Goal: Task Accomplishment & Management: Use online tool/utility

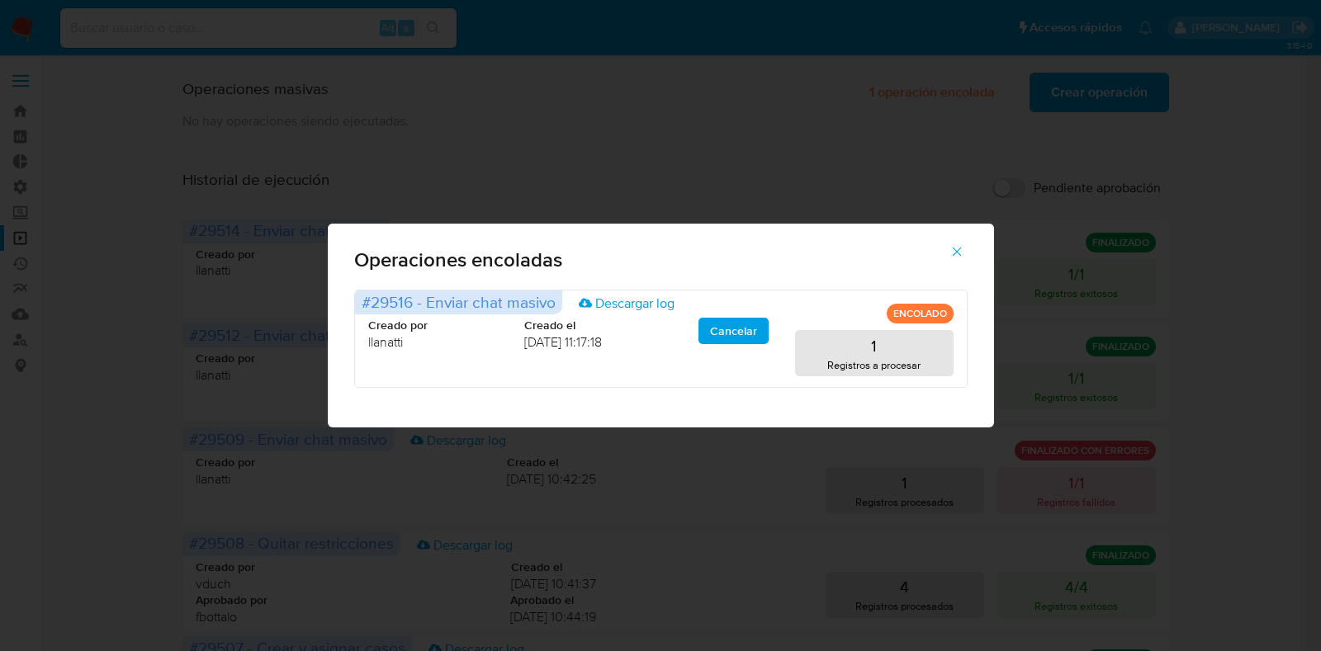
click at [941, 262] on button "button" at bounding box center [957, 252] width 58 height 40
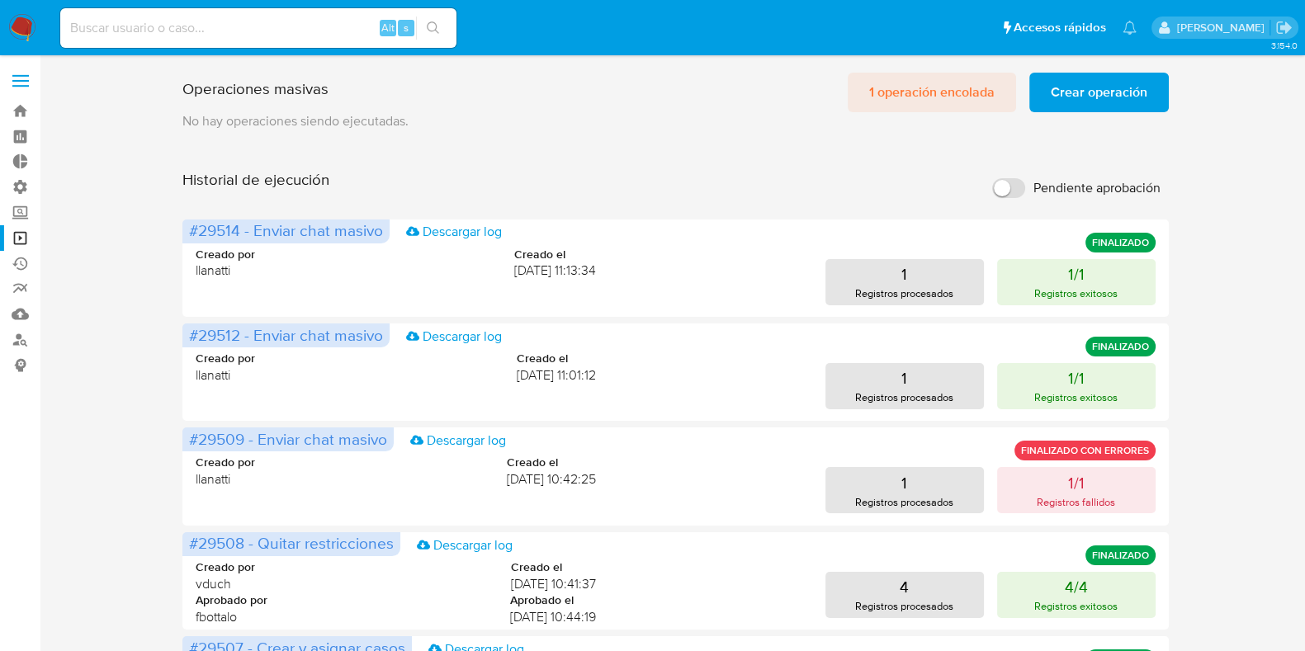
click at [931, 99] on span "1 operación encolada" at bounding box center [932, 92] width 126 height 36
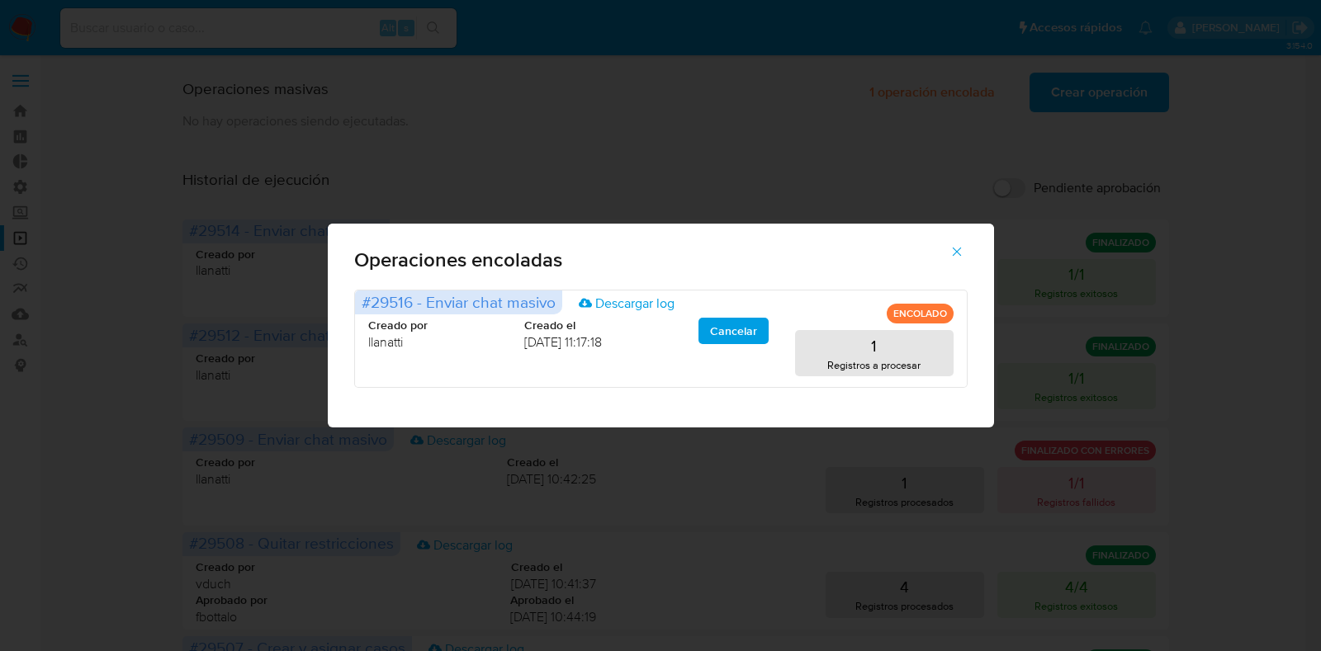
click at [950, 253] on icon "button" at bounding box center [957, 251] width 15 height 15
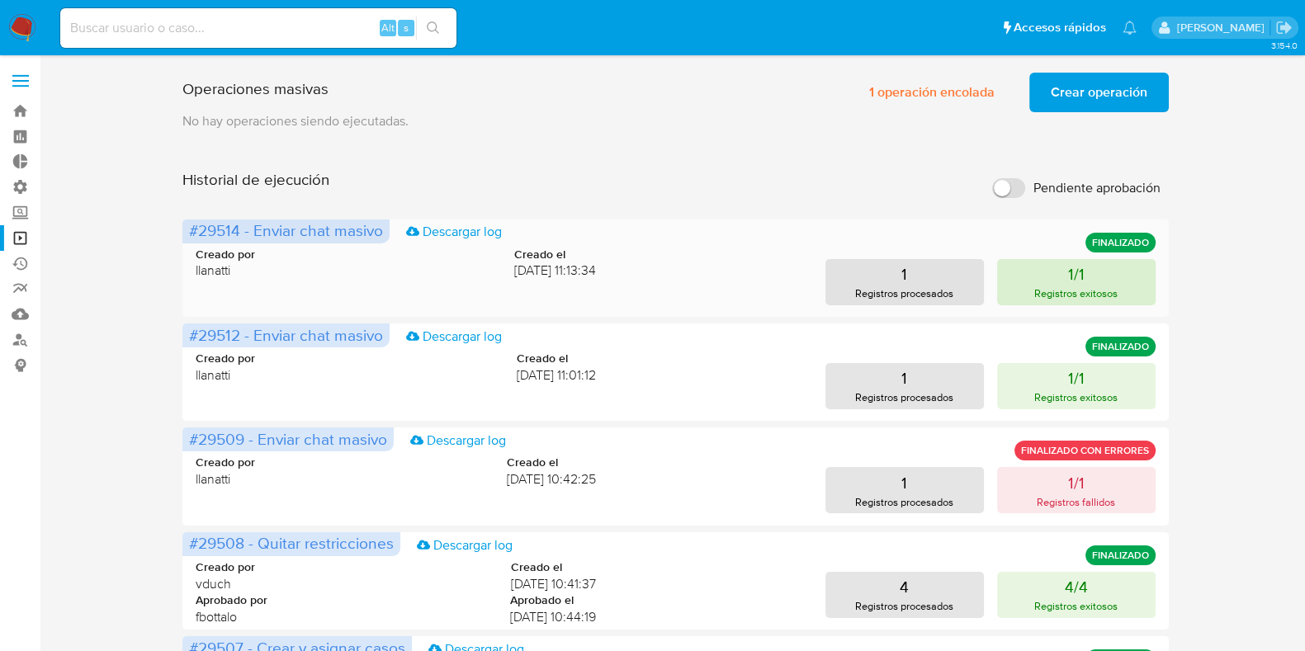
click at [1092, 271] on button "1/1 Registros exitosos" at bounding box center [1076, 282] width 159 height 46
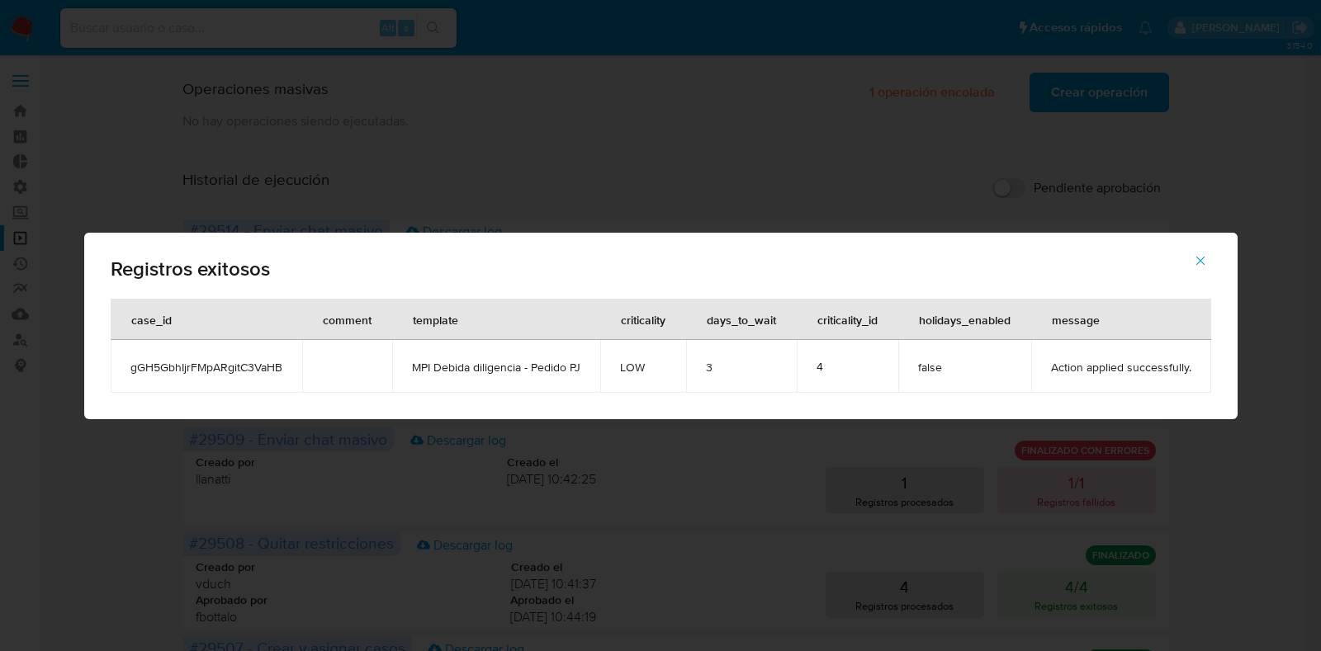
click at [1189, 266] on button "button" at bounding box center [1201, 261] width 58 height 40
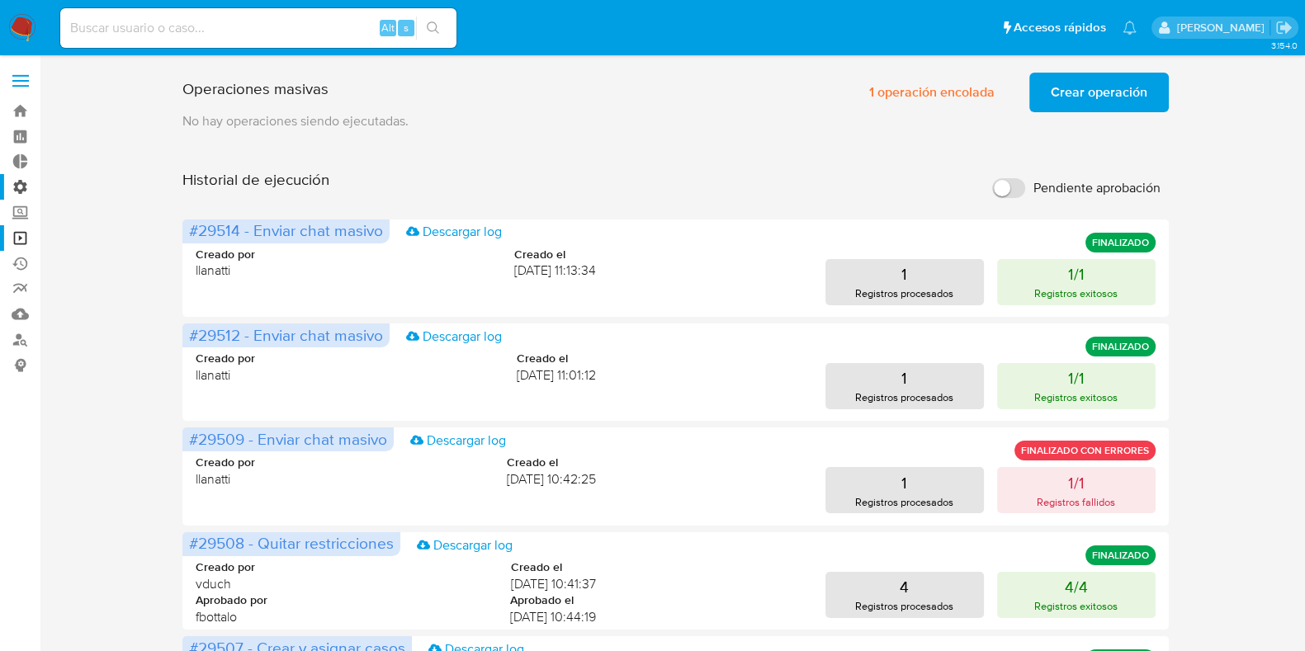
click at [17, 192] on label "Administración" at bounding box center [98, 187] width 197 height 26
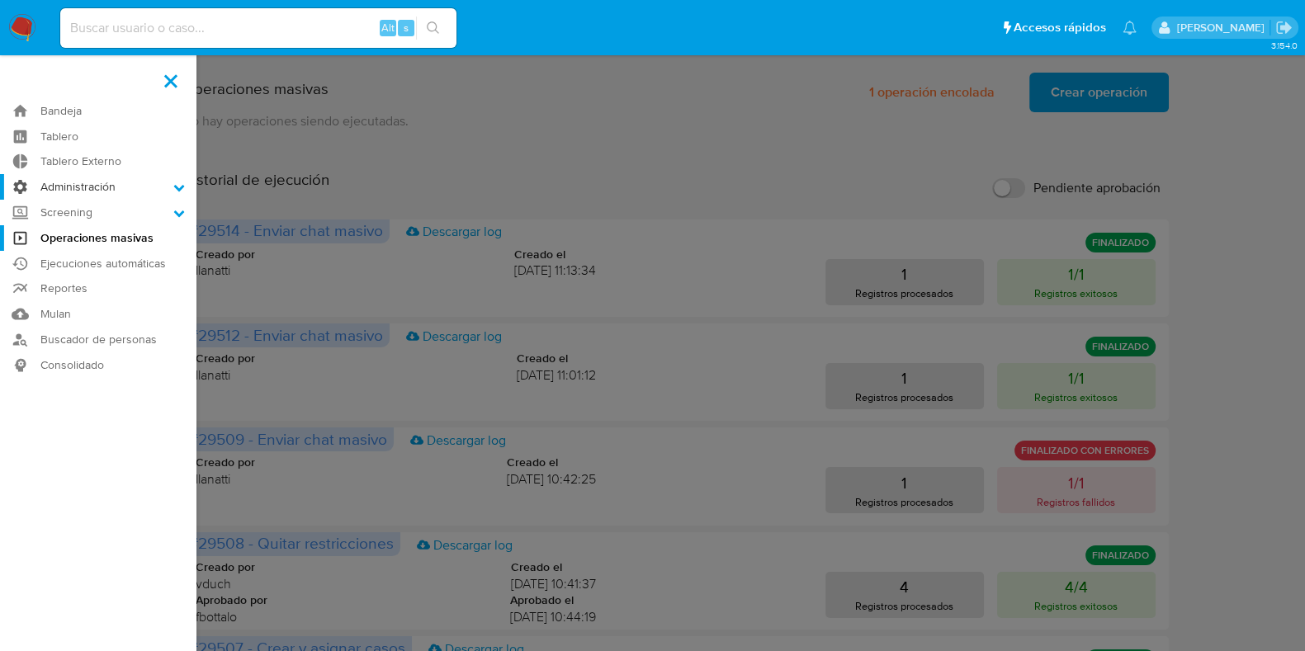
click at [0, 0] on input "Administración" at bounding box center [0, 0] width 0 height 0
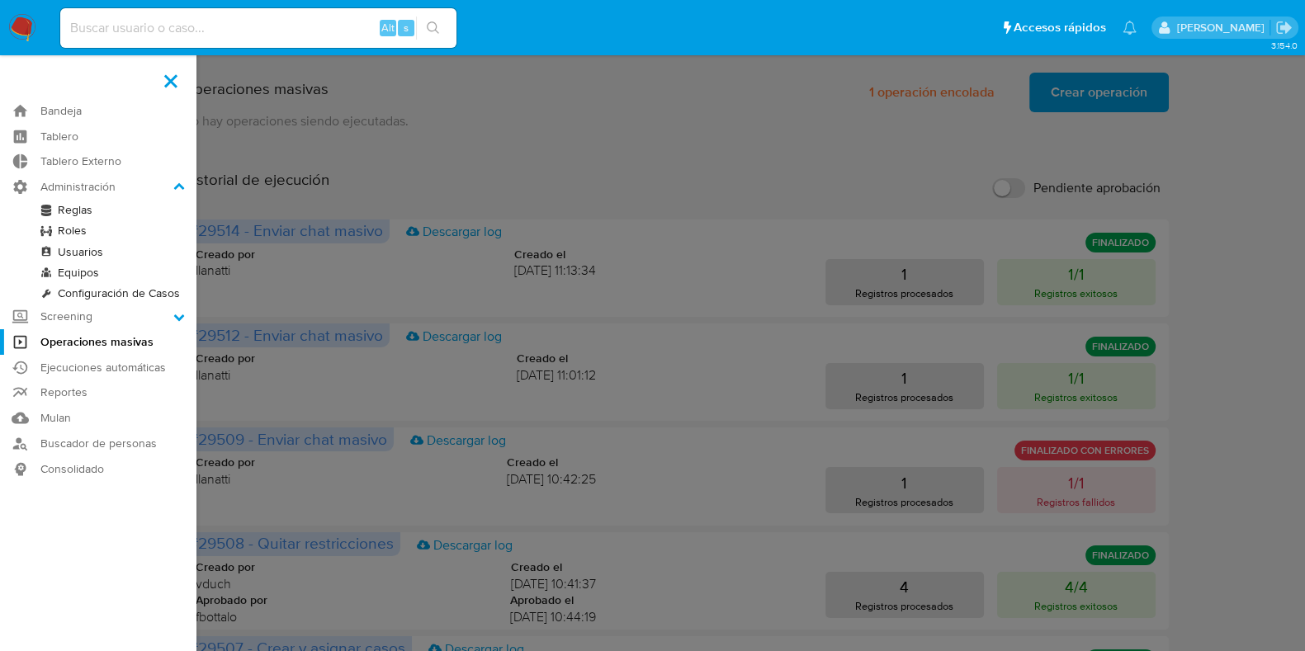
click at [142, 295] on link "Configuración de Casos" at bounding box center [98, 293] width 197 height 21
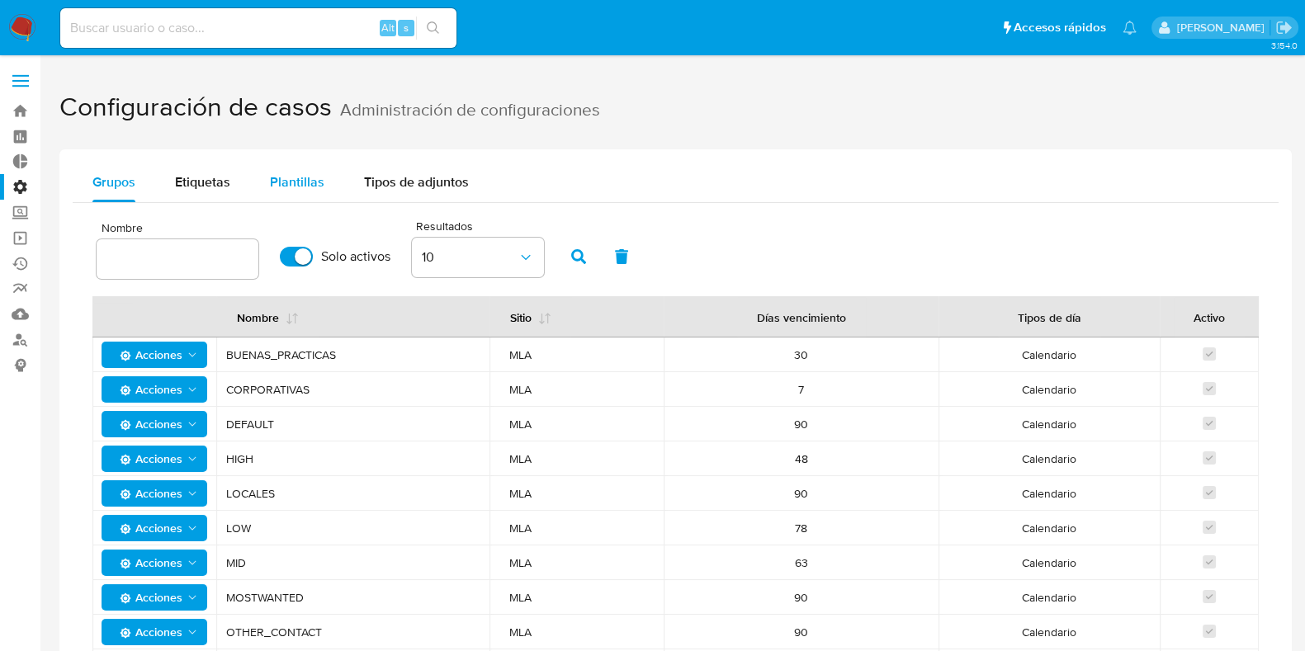
drag, startPoint x: 259, startPoint y: 147, endPoint x: 301, endPoint y: 173, distance: 49.7
click at [261, 151] on div "Grupos Etiquetas Plantillas Tipos de adjuntos Nombre Sitio MLA Solo activos Res…" at bounding box center [675, 456] width 1233 height 614
click at [301, 178] on span "Plantillas" at bounding box center [297, 182] width 54 height 19
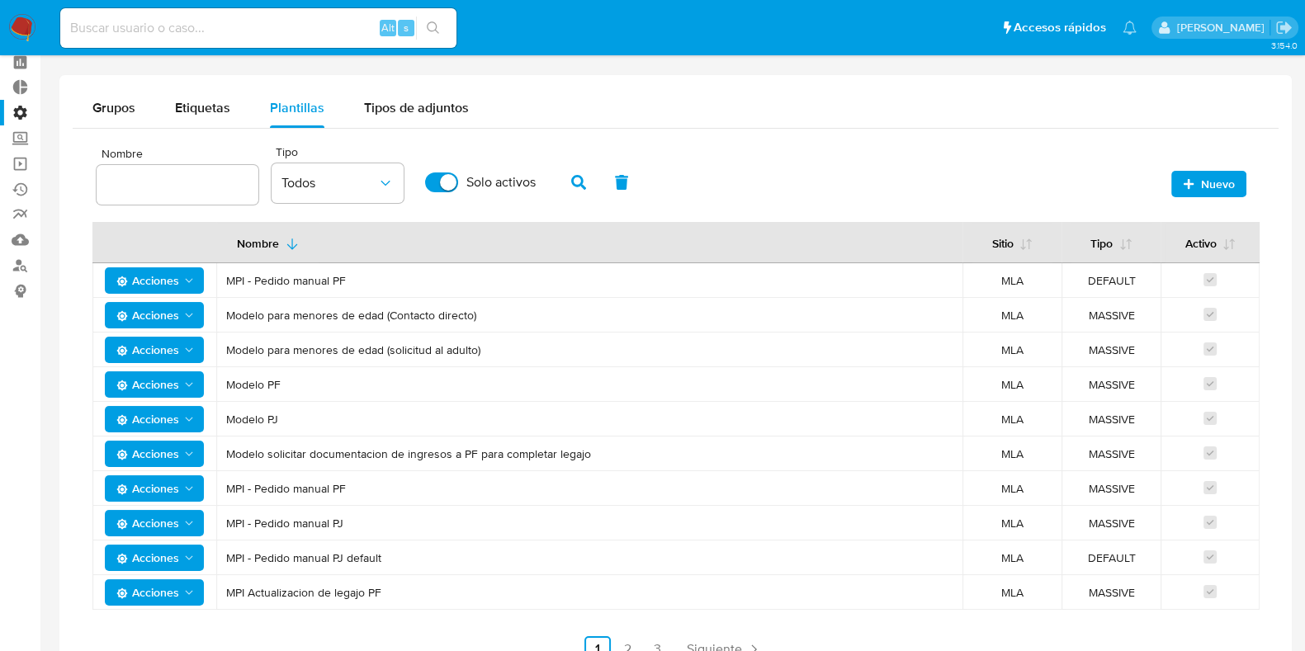
scroll to position [159, 0]
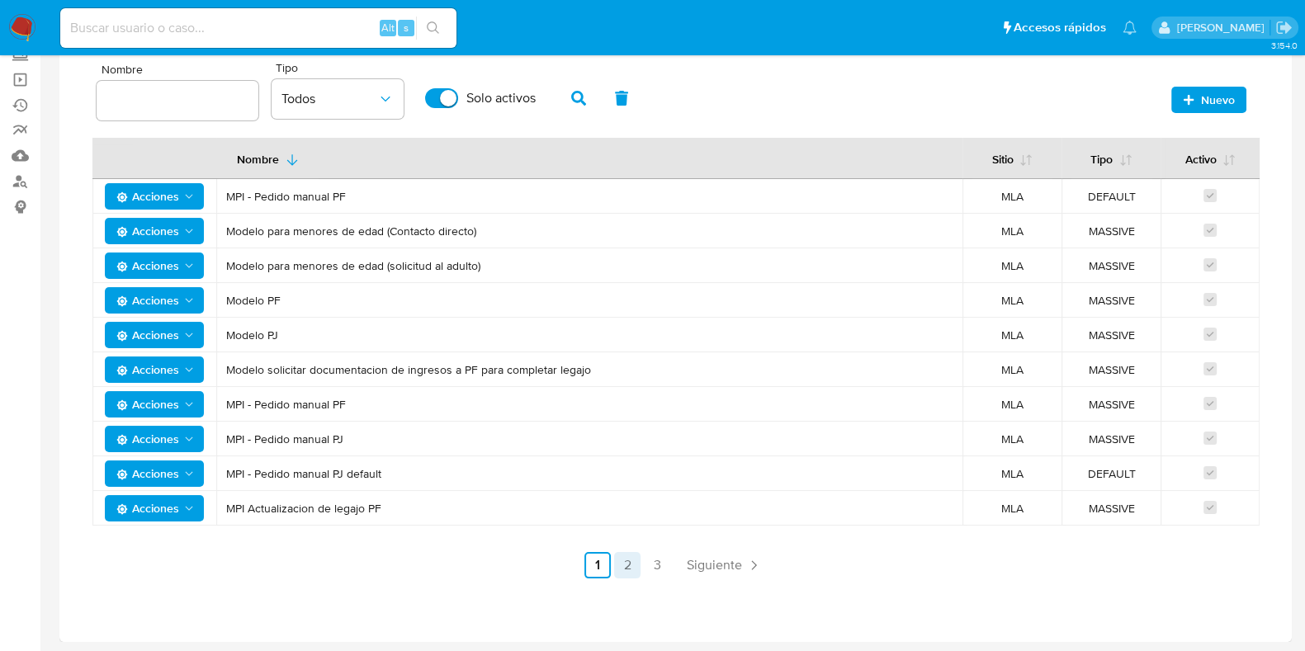
click at [628, 563] on link "2" at bounding box center [627, 565] width 26 height 26
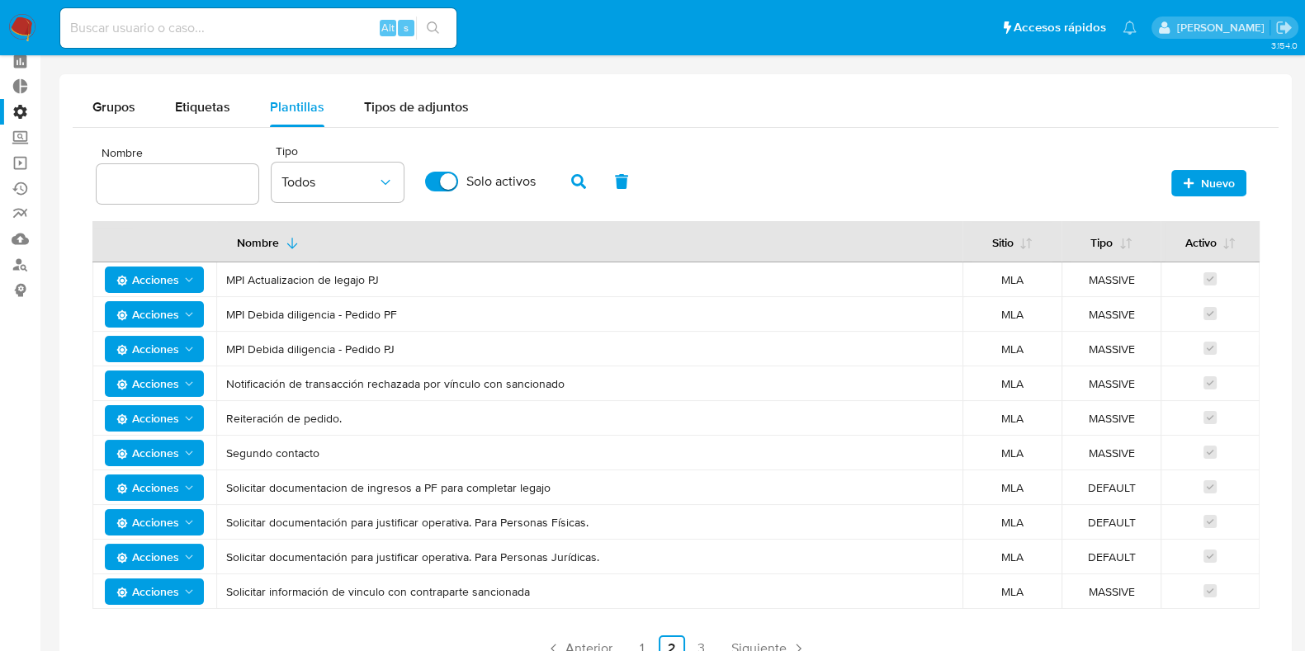
scroll to position [0, 0]
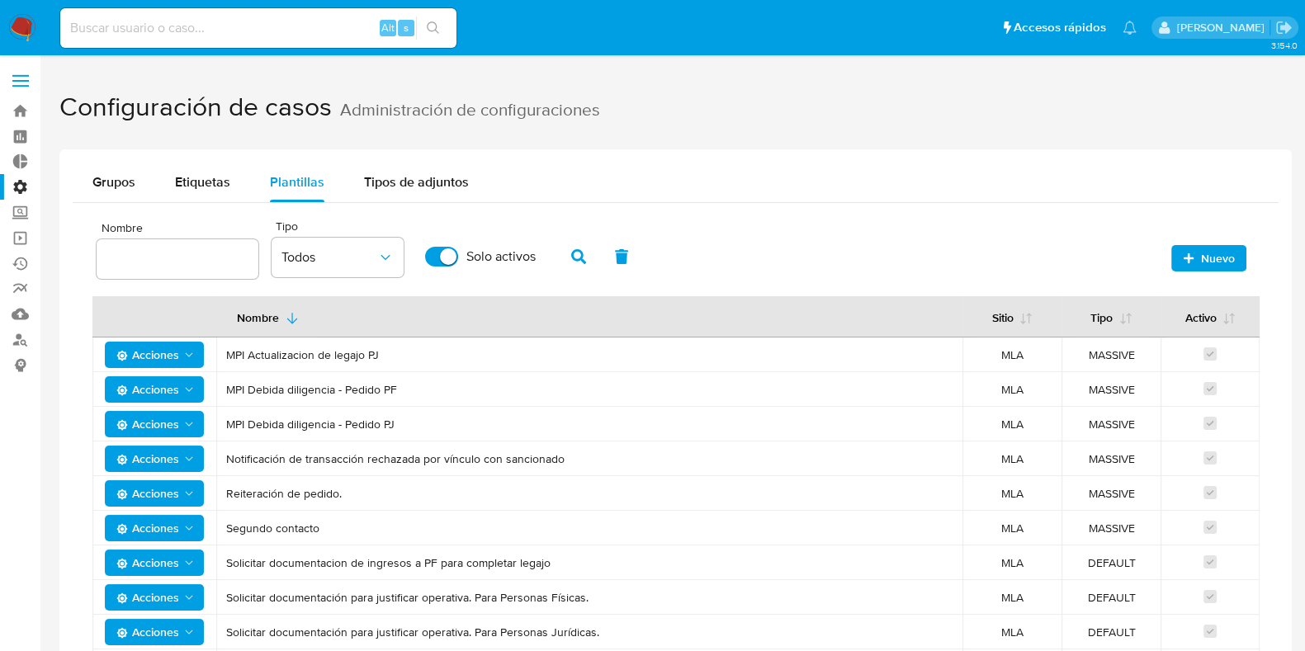
click at [19, 29] on img at bounding box center [22, 28] width 28 height 28
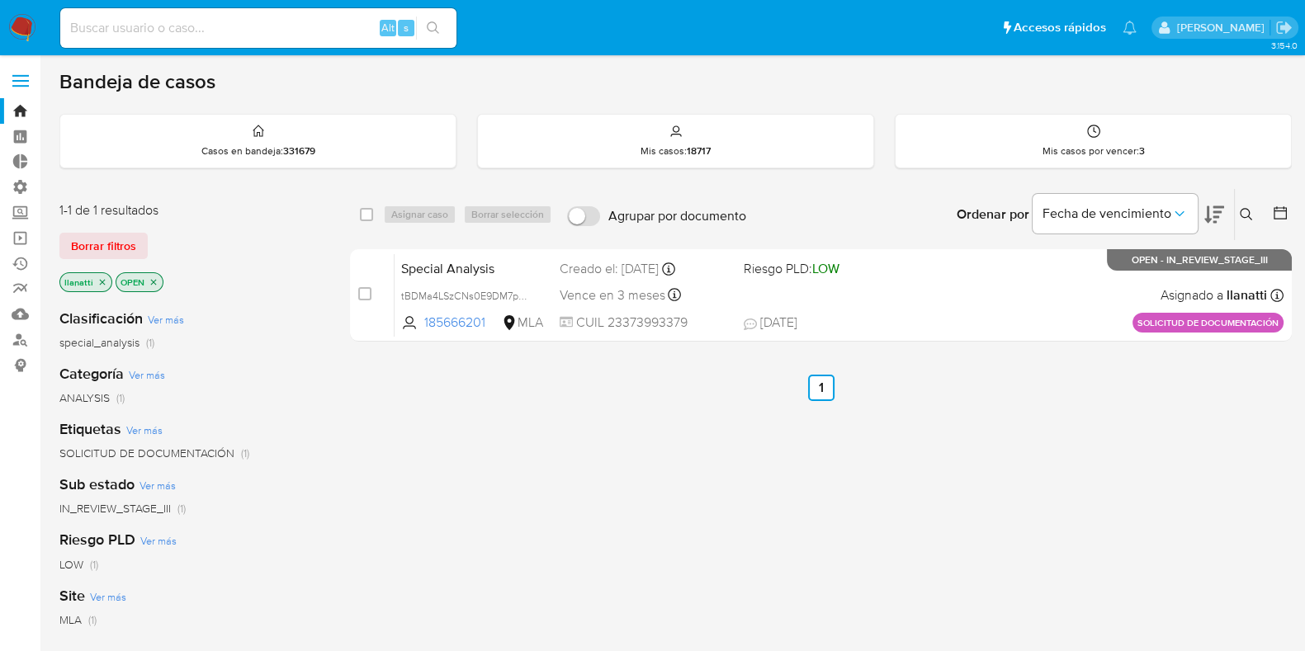
click at [158, 283] on p "OPEN" at bounding box center [139, 282] width 46 height 18
click at [154, 275] on p "OPEN" at bounding box center [139, 282] width 46 height 18
click at [154, 279] on icon "close-filter" at bounding box center [154, 282] width 10 height 10
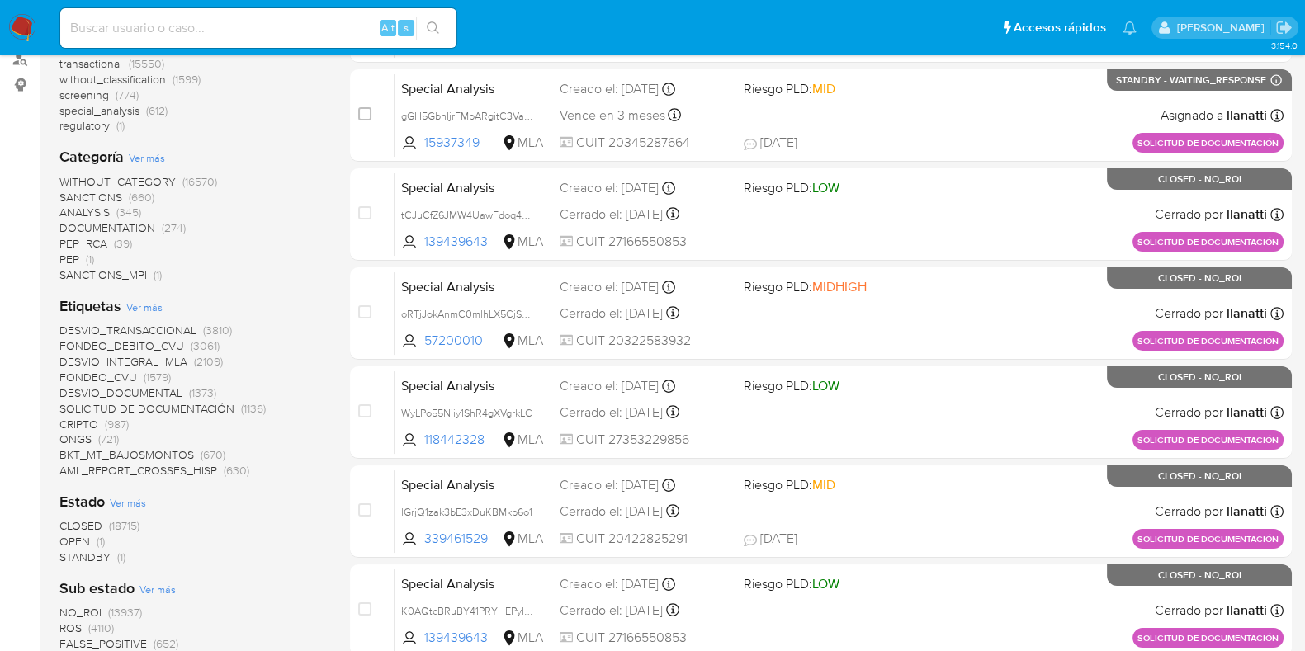
scroll to position [310, 0]
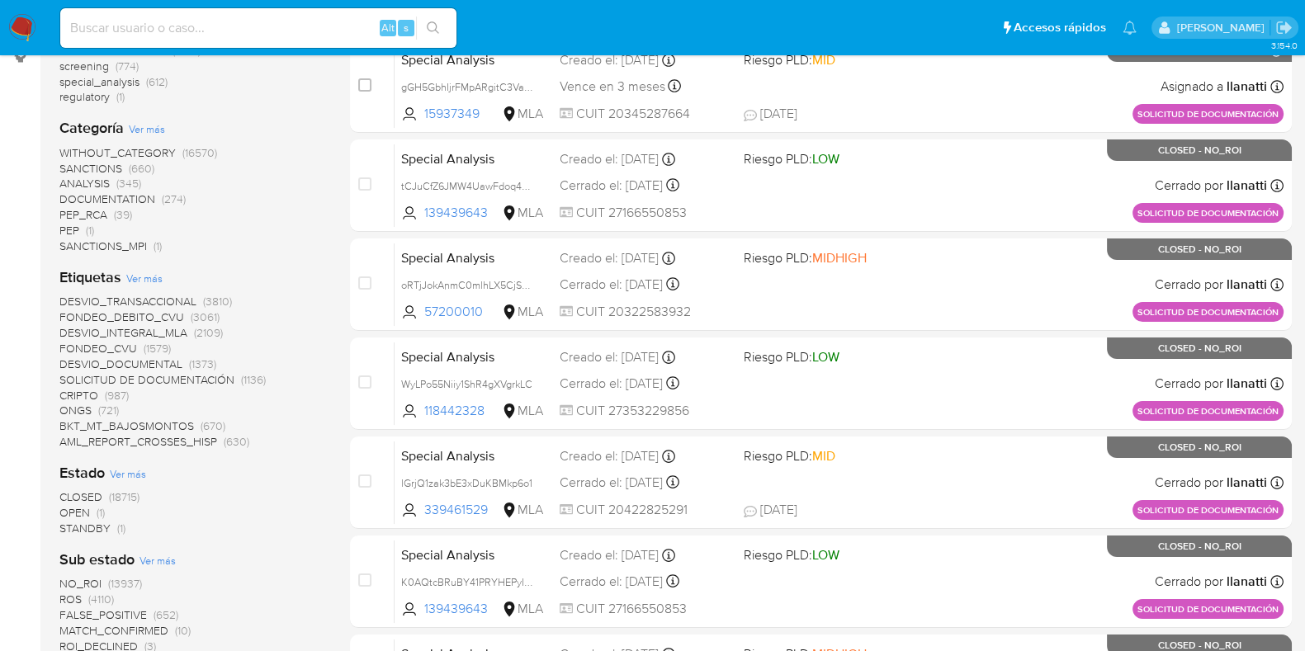
click at [83, 526] on span "STANDBY" at bounding box center [84, 528] width 51 height 17
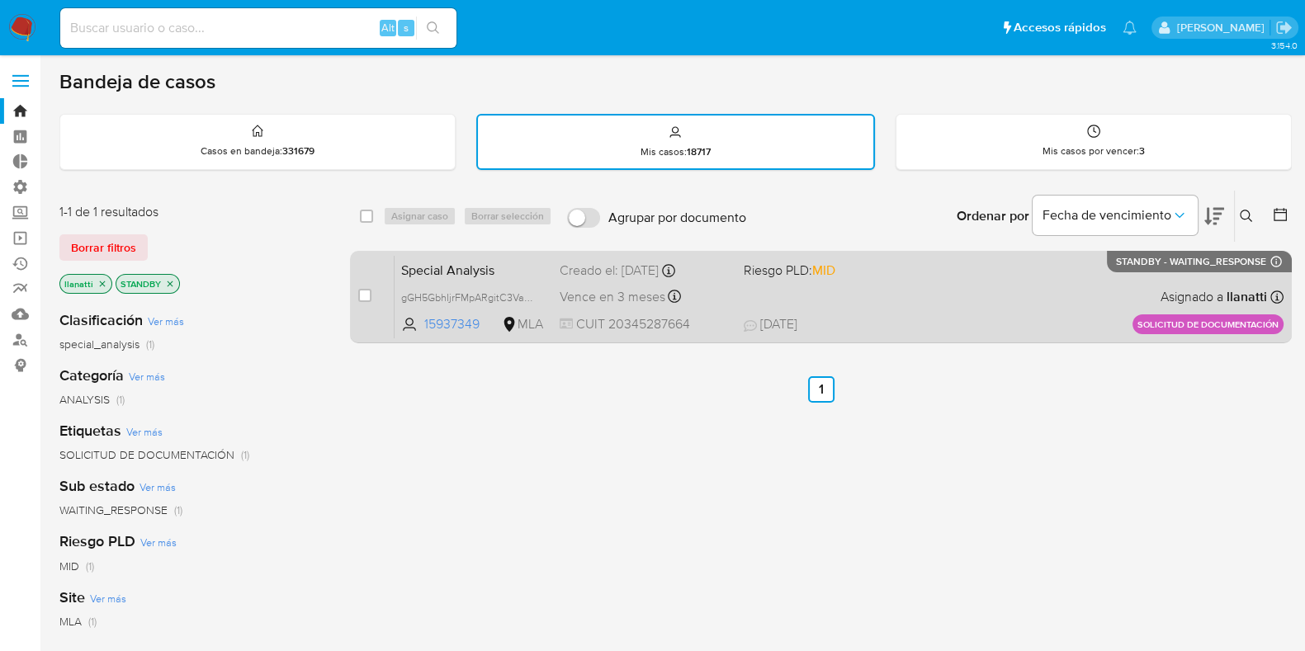
click at [976, 299] on div "Special Analysis gGH5GbhIjrFMpARgitC3VaHB 15937349 MLA Riesgo PLD: MID Creado e…" at bounding box center [839, 296] width 889 height 83
click at [366, 293] on input "checkbox" at bounding box center [364, 295] width 13 height 13
checkbox input "true"
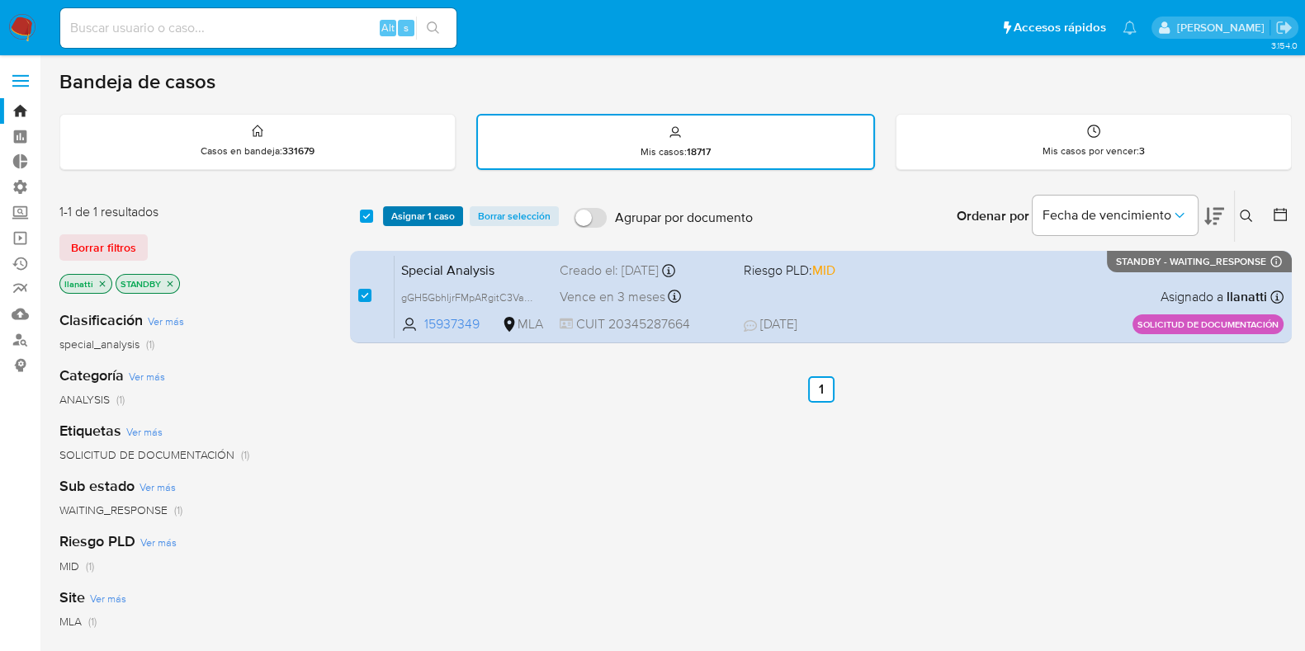
click at [421, 216] on span "Asignar 1 caso" at bounding box center [423, 216] width 64 height 17
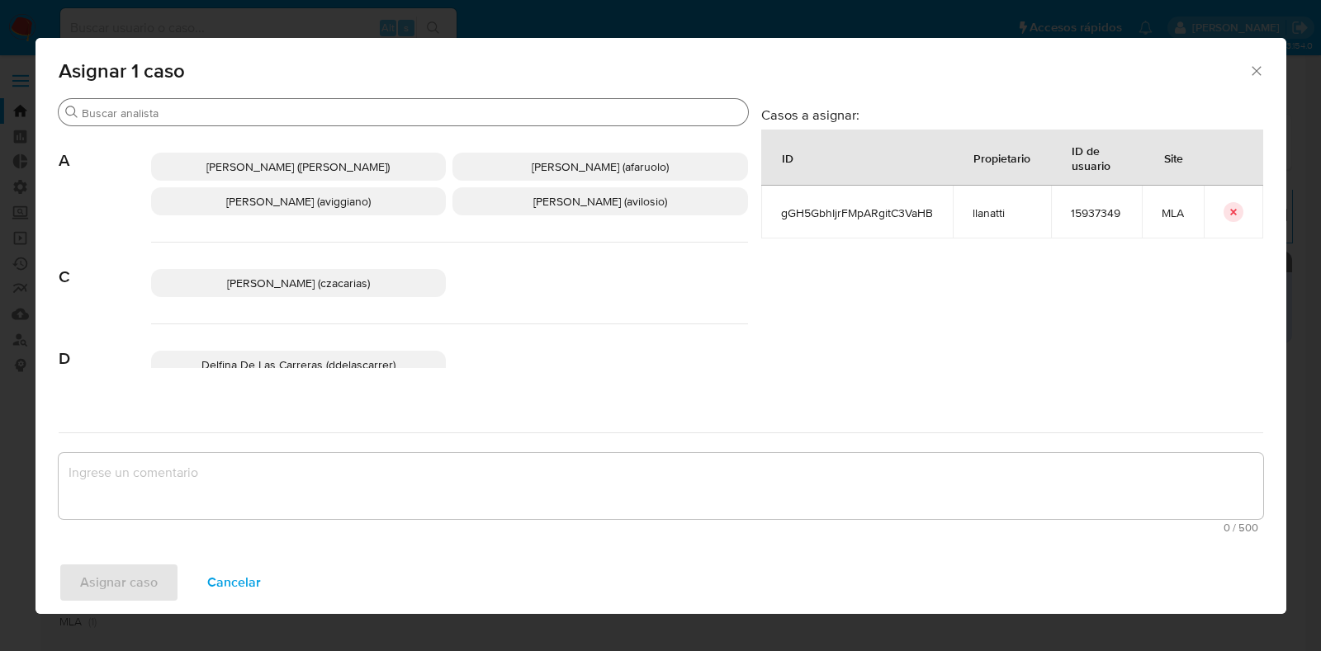
click at [128, 111] on input "Buscar" at bounding box center [412, 113] width 660 height 15
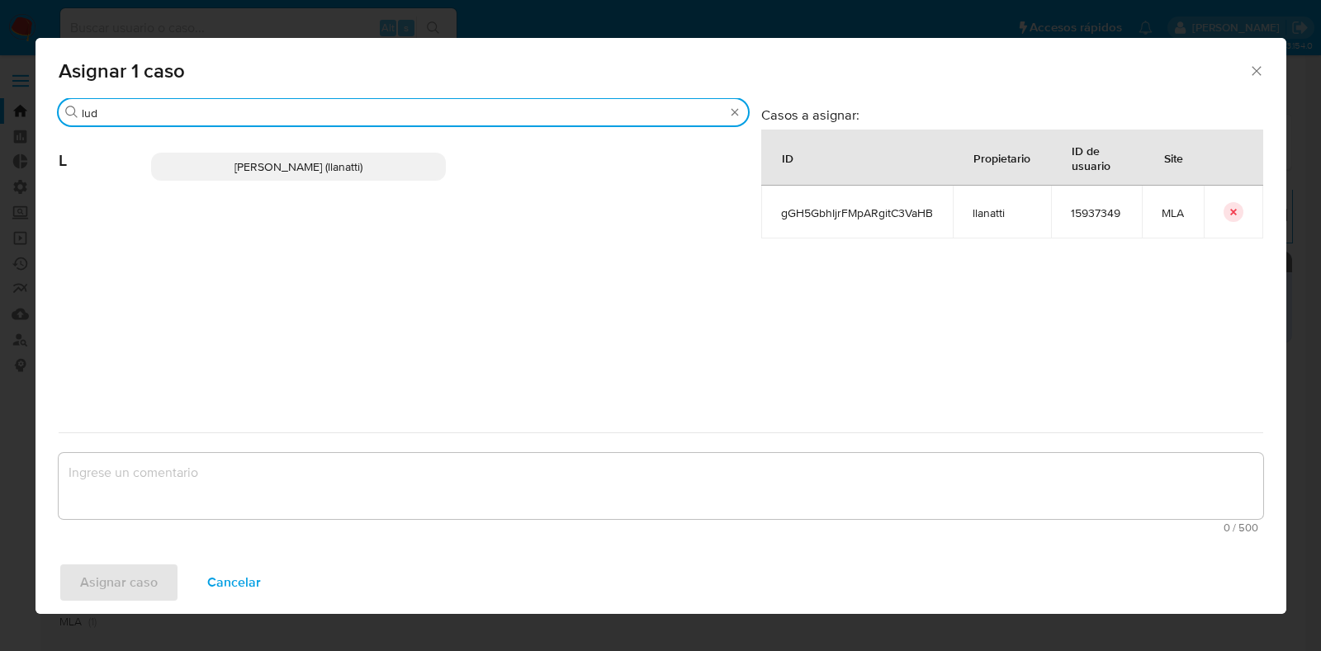
type input "lud"
click at [305, 164] on span "Ludmila Lanatti (llanatti)" at bounding box center [298, 167] width 128 height 17
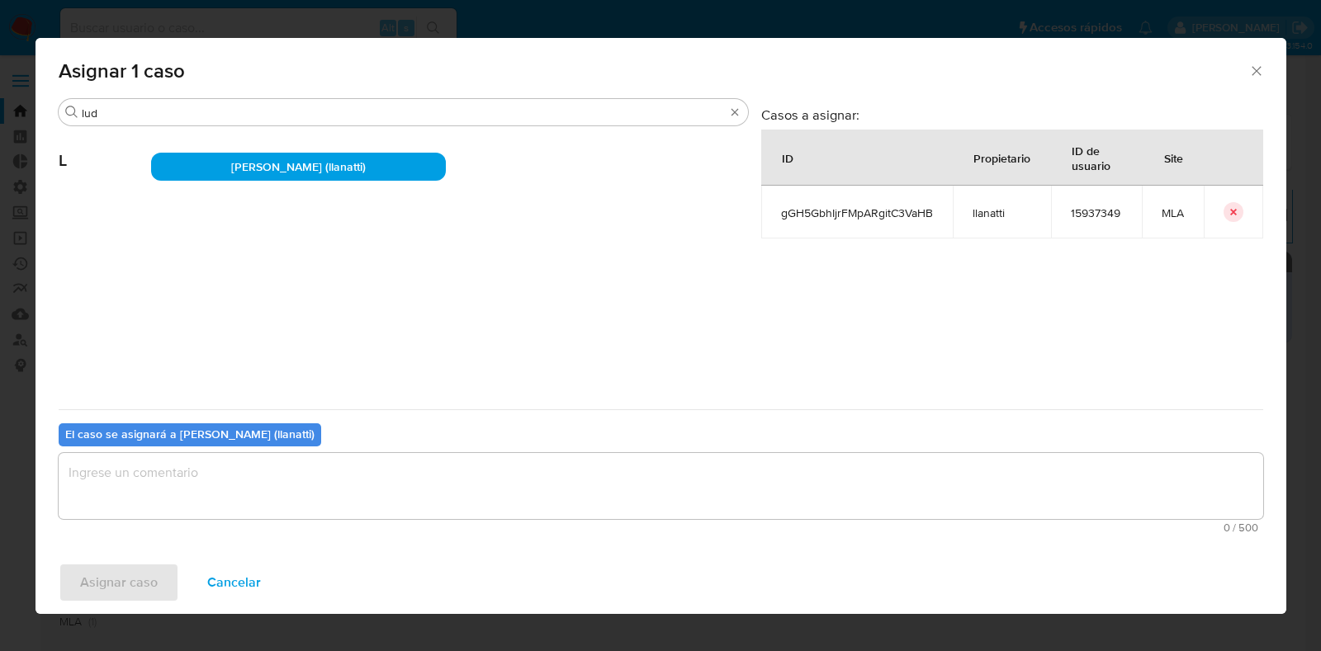
click at [245, 488] on textarea "assign-modal" at bounding box center [661, 486] width 1205 height 66
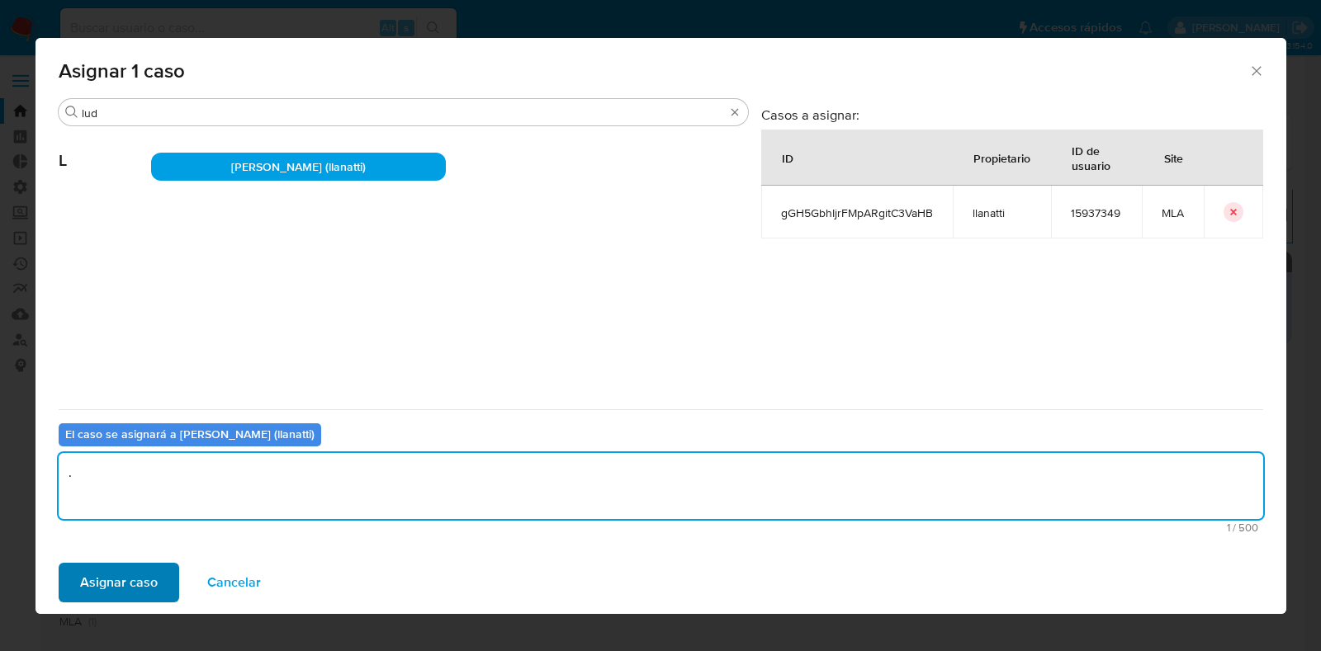
type textarea "."
click at [85, 580] on span "Asignar caso" at bounding box center [119, 583] width 78 height 36
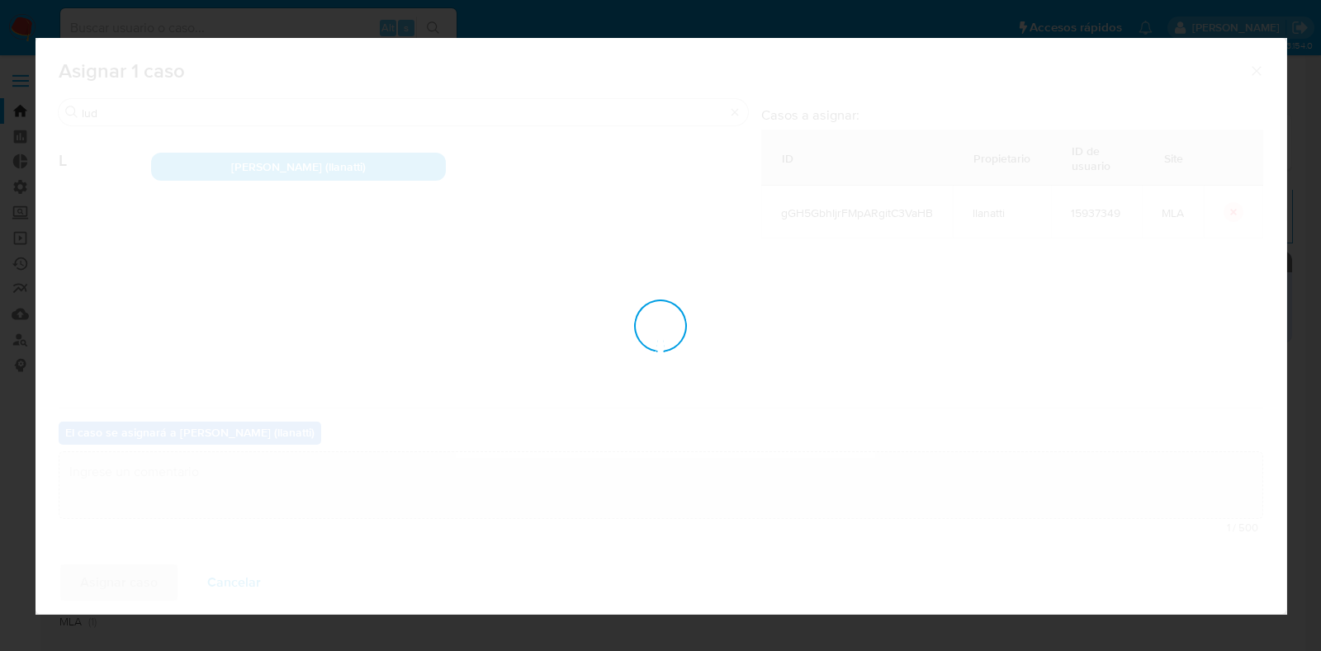
checkbox input "false"
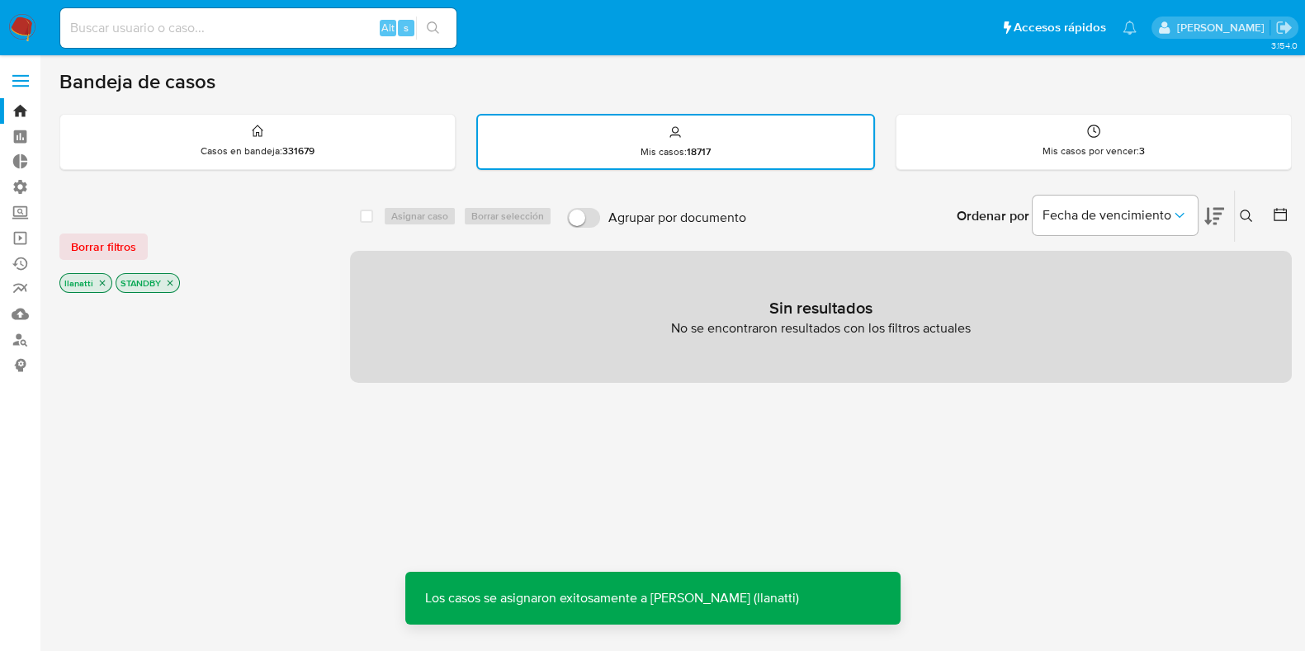
click at [169, 278] on icon "close-filter" at bounding box center [170, 283] width 10 height 10
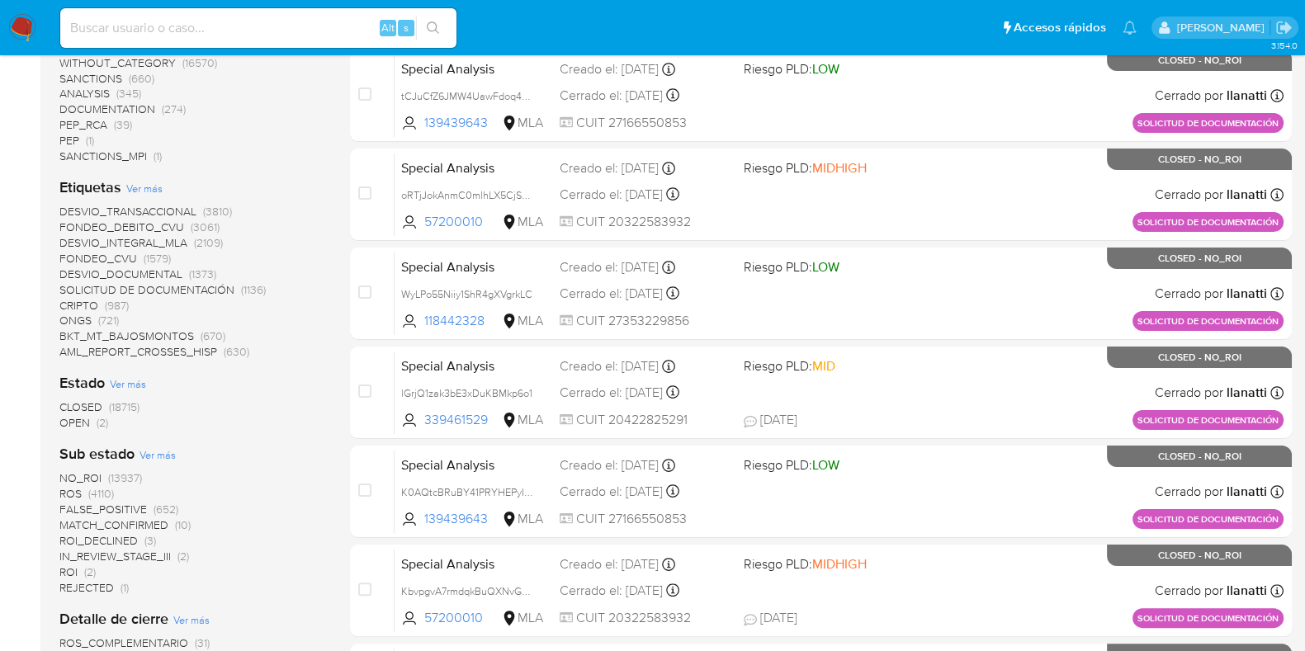
scroll to position [412, 0]
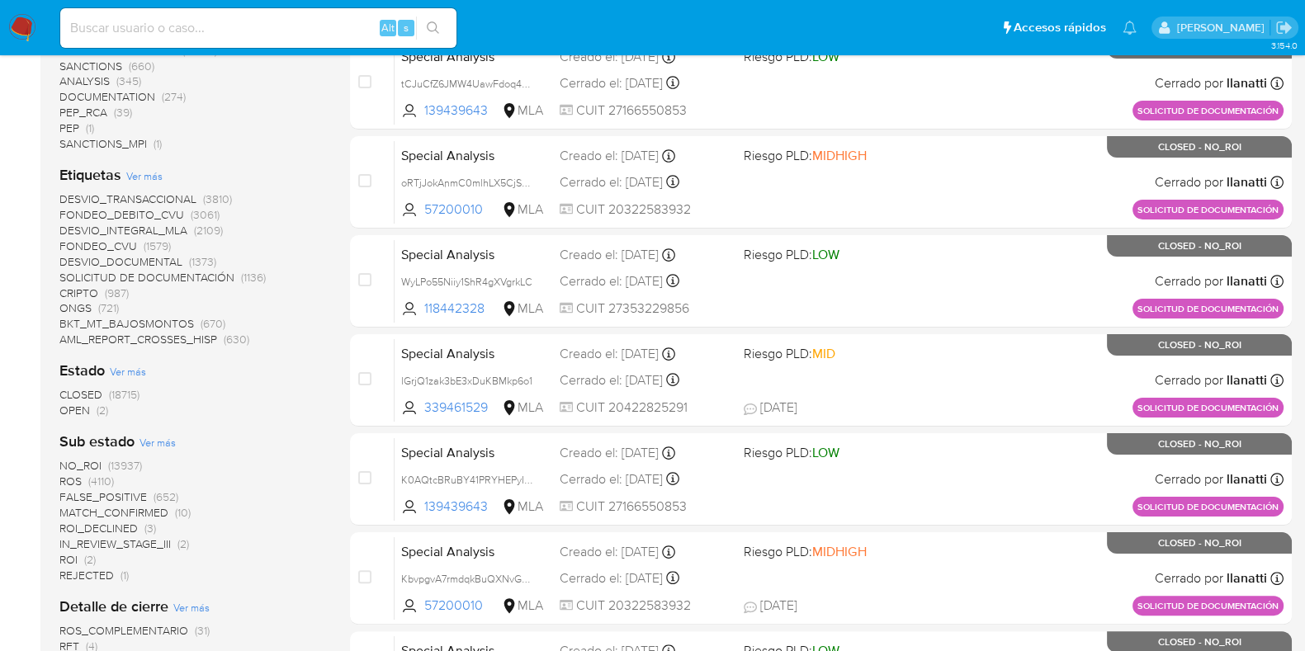
click at [88, 418] on div "Clasificación Ver más transactional (15550) without_classification (1599) scree…" at bounding box center [191, 364] width 264 height 959
click at [89, 411] on span "OPEN" at bounding box center [74, 410] width 31 height 17
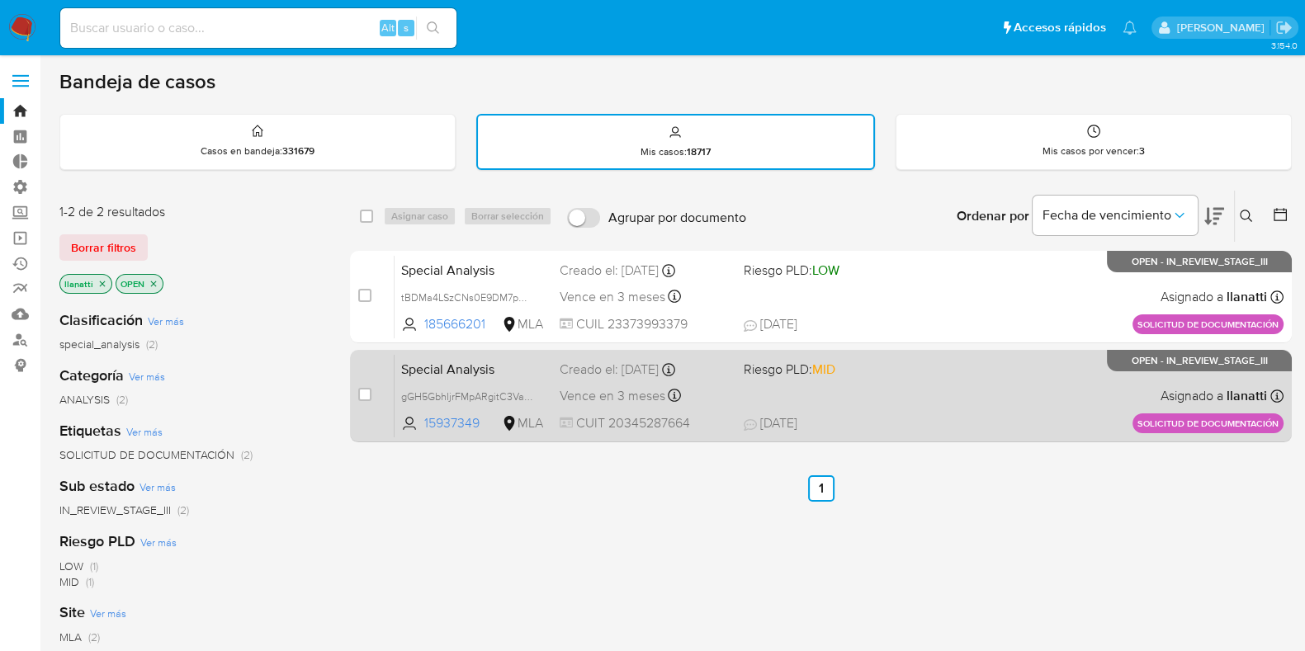
click at [533, 384] on div "Special Analysis gGH5GbhIjrFMpARgitC3VaHB 15937349 MLA Riesgo PLD: MID Creado e…" at bounding box center [839, 395] width 889 height 83
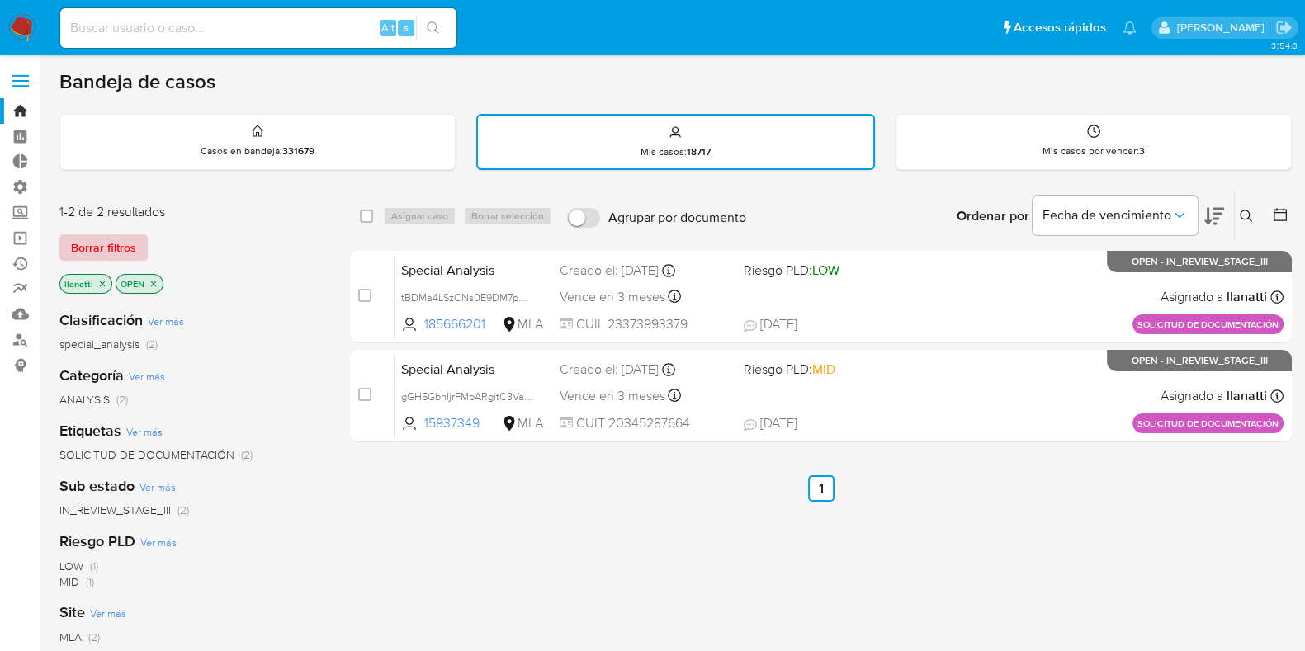
click at [93, 239] on span "Borrar filtros" at bounding box center [103, 247] width 65 height 23
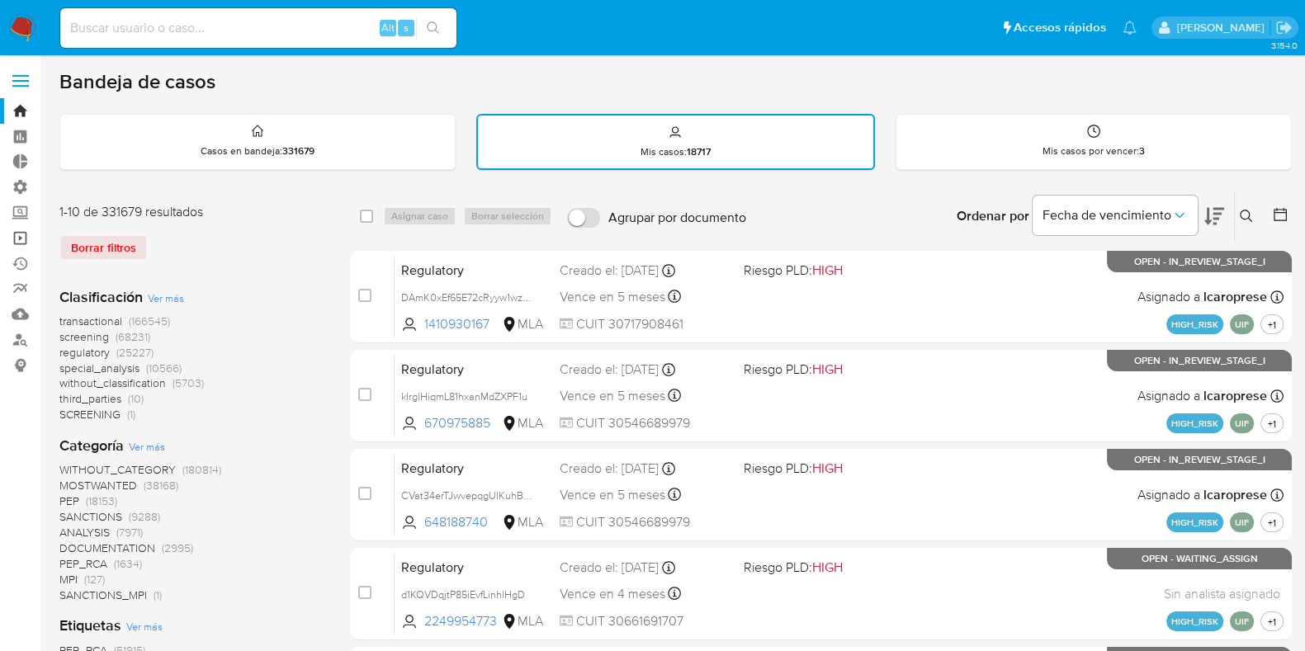
click at [24, 232] on link "Operaciones masivas" at bounding box center [98, 238] width 197 height 26
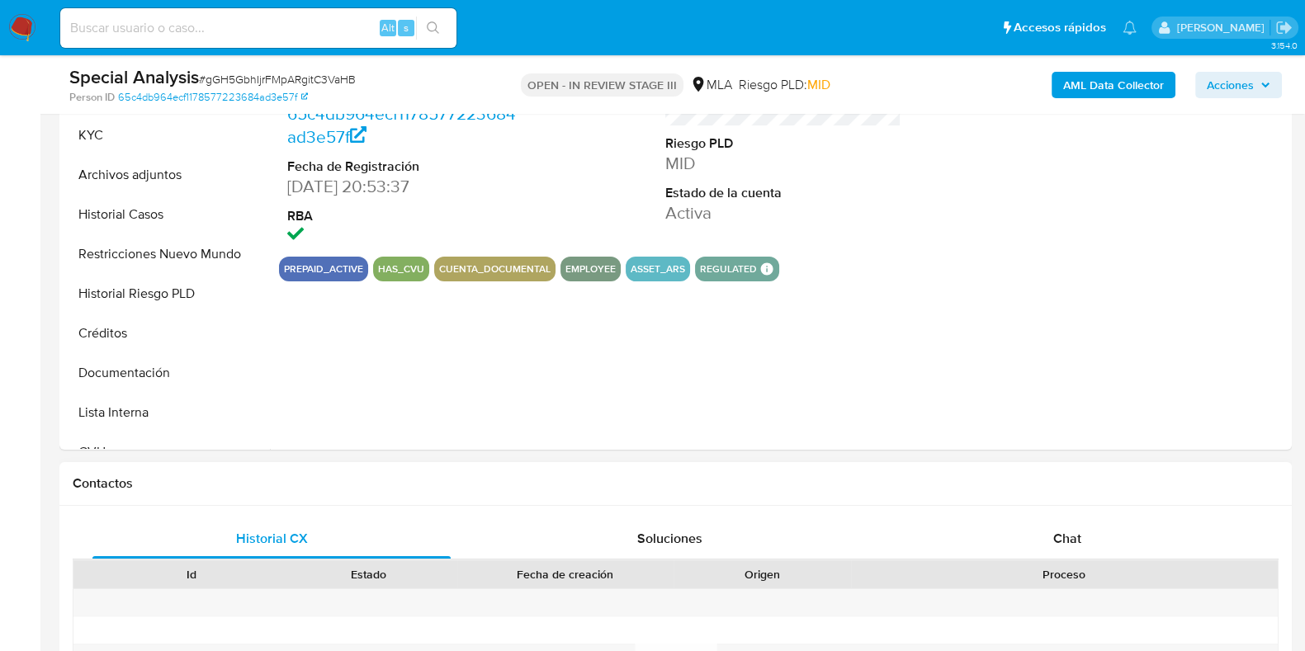
select select "10"
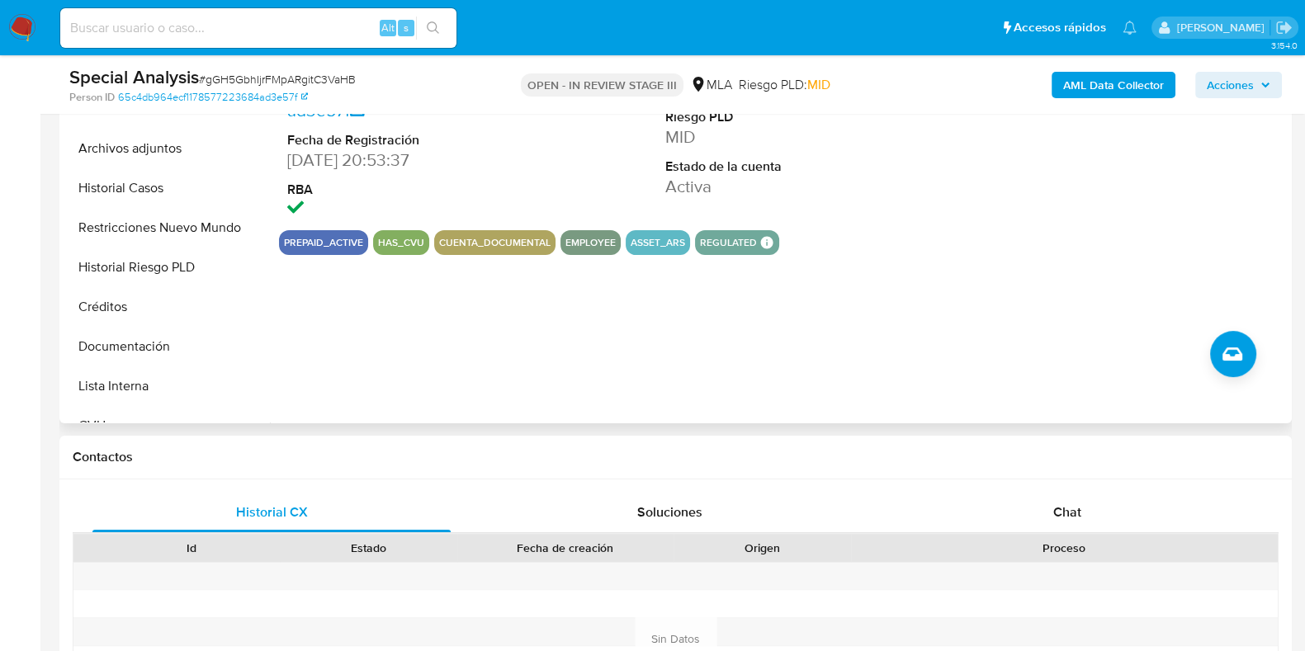
scroll to position [619, 0]
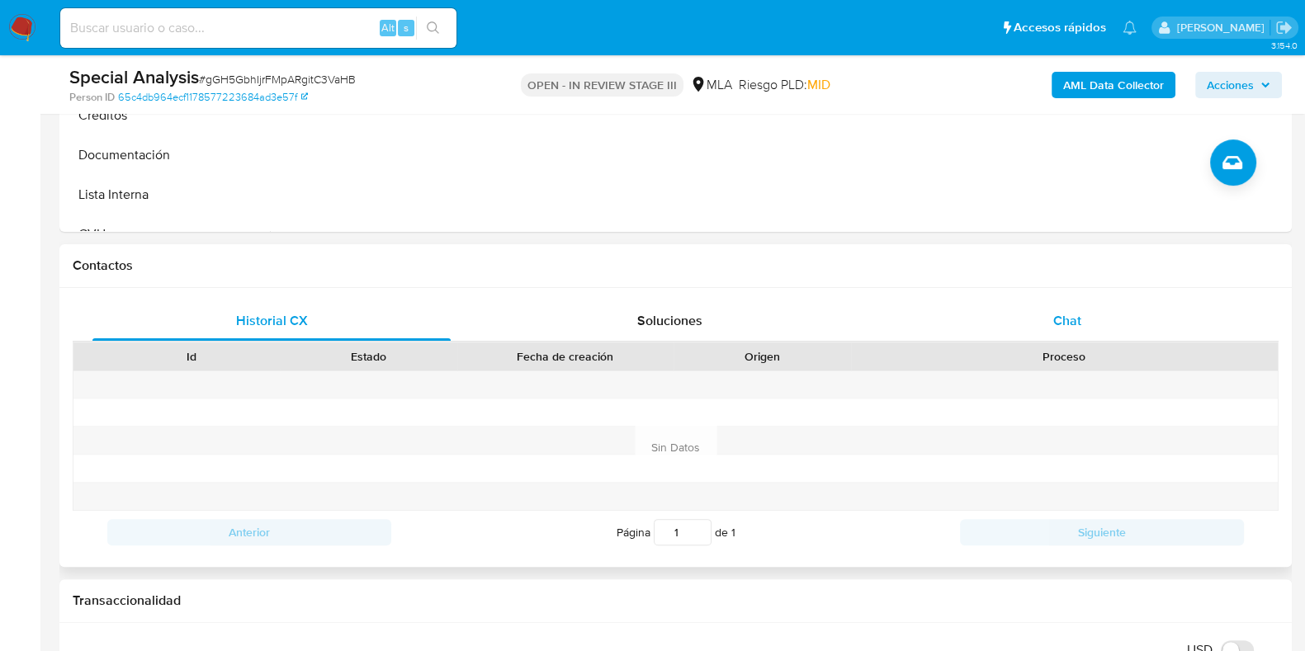
click at [1011, 315] on div "Chat" at bounding box center [1067, 321] width 358 height 40
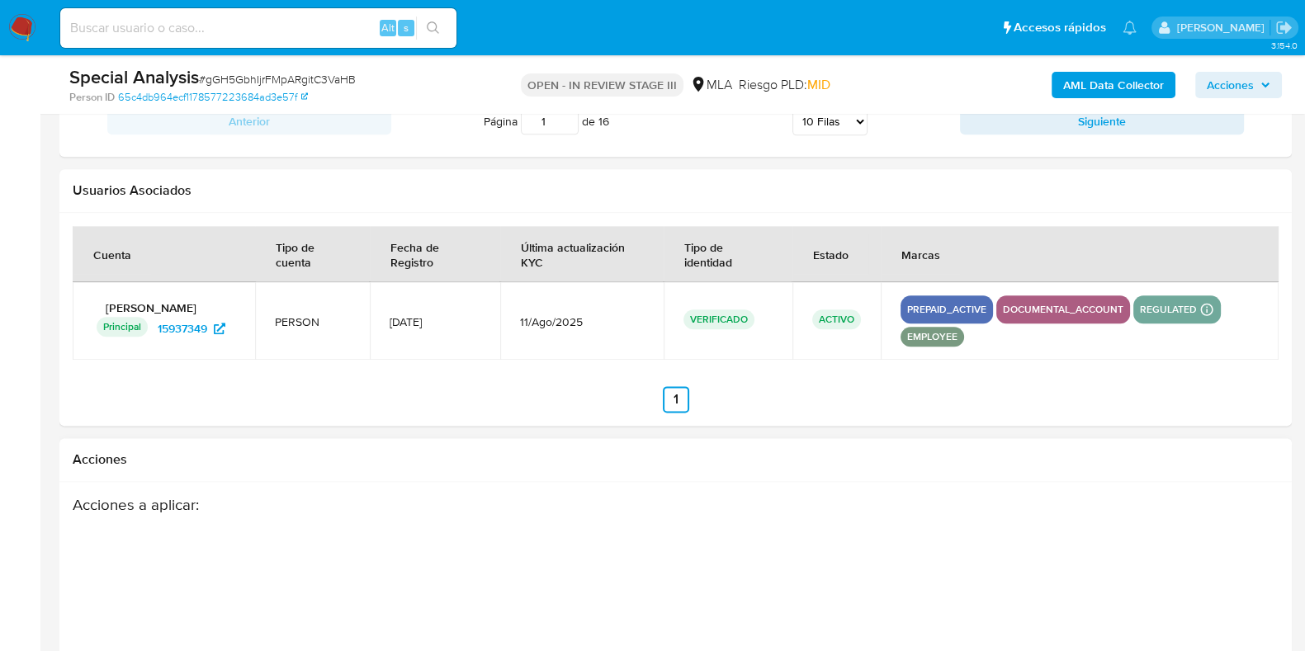
scroll to position [2775, 0]
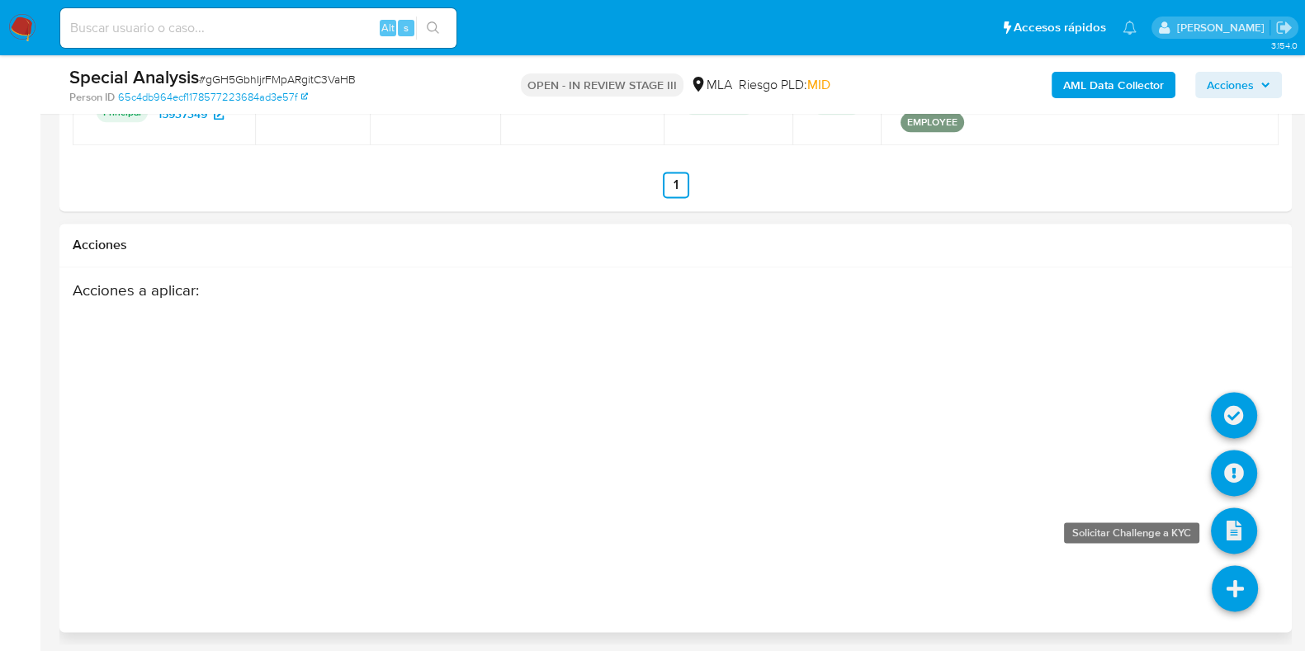
click at [1225, 528] on icon at bounding box center [1234, 531] width 46 height 46
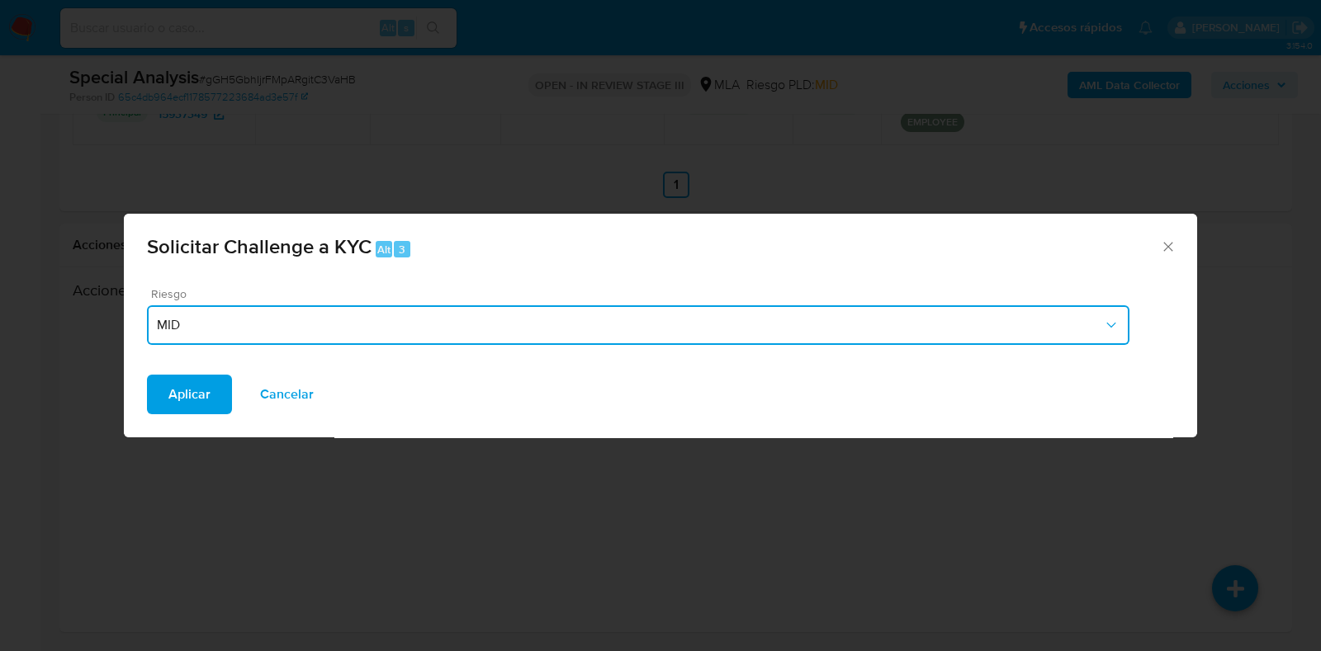
click at [190, 328] on span "MID" at bounding box center [630, 325] width 946 height 17
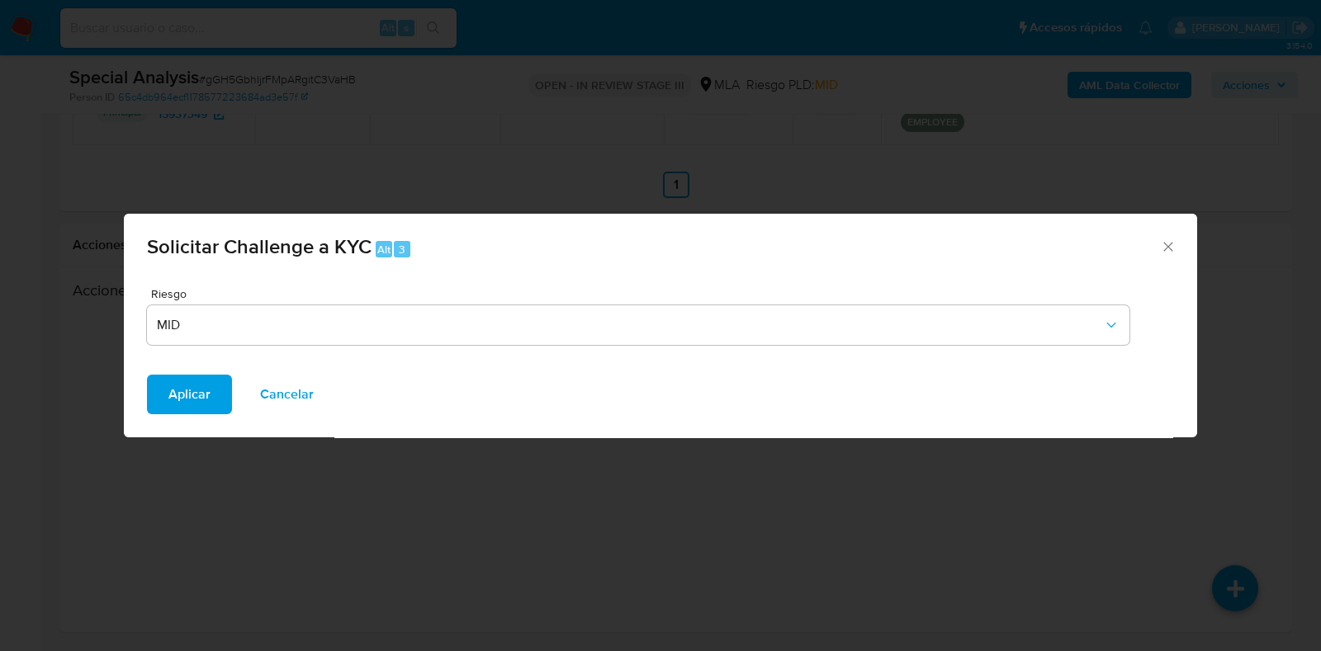
click at [1144, 249] on div "Solicitar Challenge a KYC Alt 3" at bounding box center [660, 245] width 1073 height 62
click at [1161, 241] on icon "Cerrar" at bounding box center [1168, 247] width 17 height 17
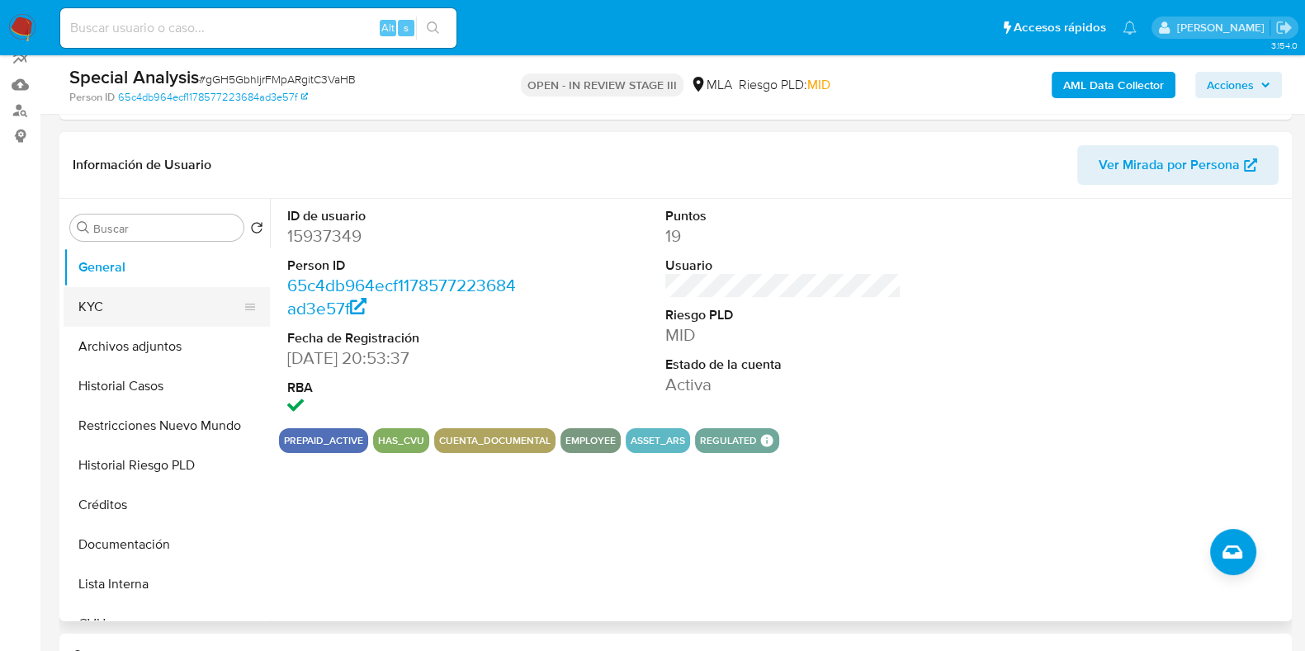
scroll to position [102, 0]
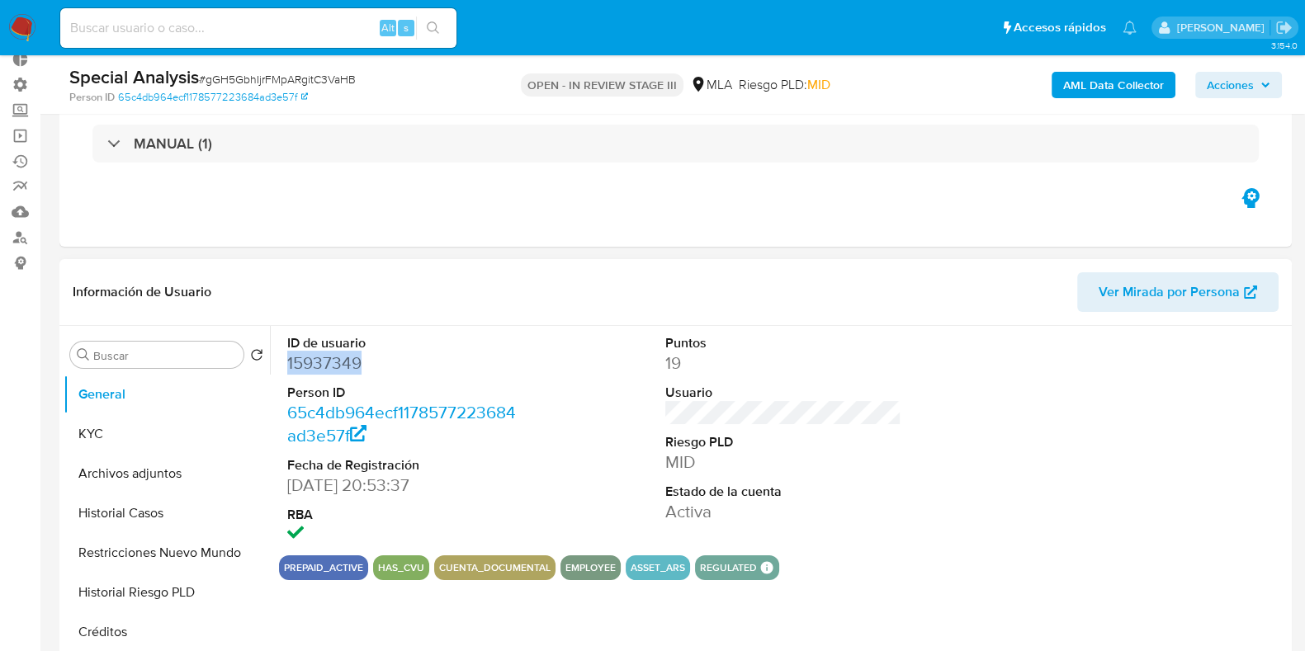
drag, startPoint x: 368, startPoint y: 354, endPoint x: 269, endPoint y: 354, distance: 99.1
click at [270, 354] on div "ID de usuario 15937349 Person ID 65c4db964ecf1178577223684ad3e57f Fecha de Regi…" at bounding box center [779, 537] width 1018 height 423
drag, startPoint x: 317, startPoint y: 374, endPoint x: 302, endPoint y: 361, distance: 19.9
copy dd "15937349"
click at [142, 18] on input at bounding box center [258, 27] width 396 height 21
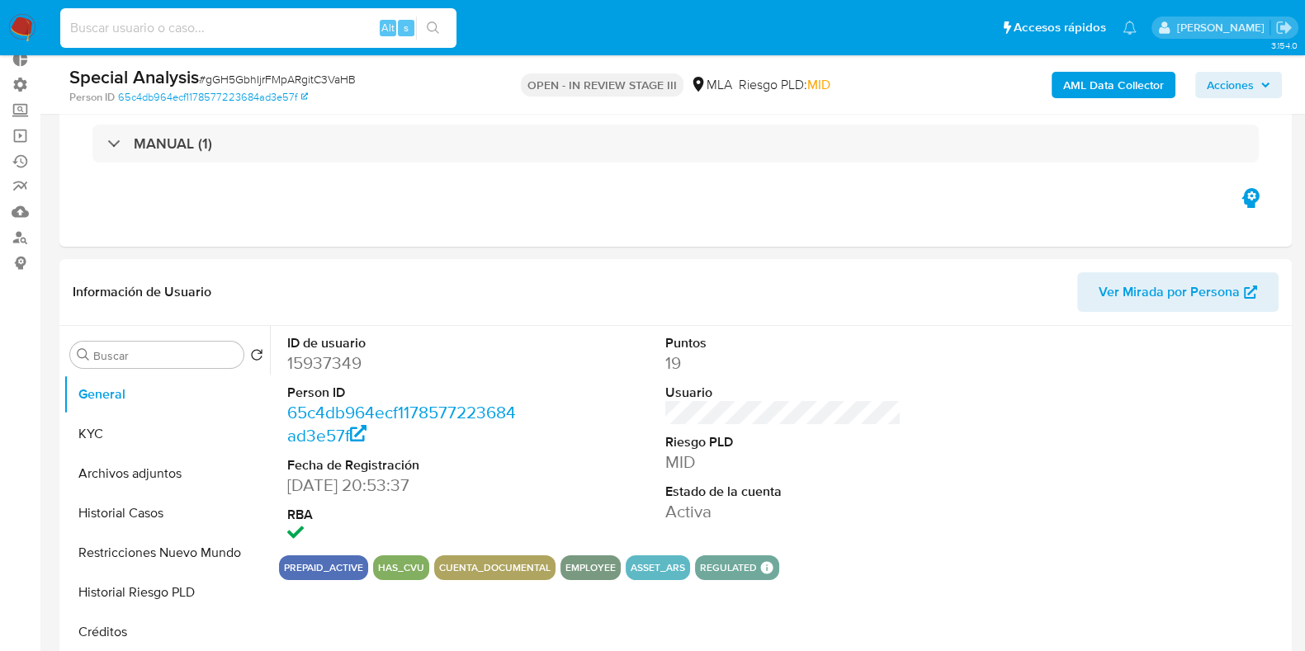
paste input "apolonia.mp1@gmail.com"
type input "apolonia.mp1@gmail.com"
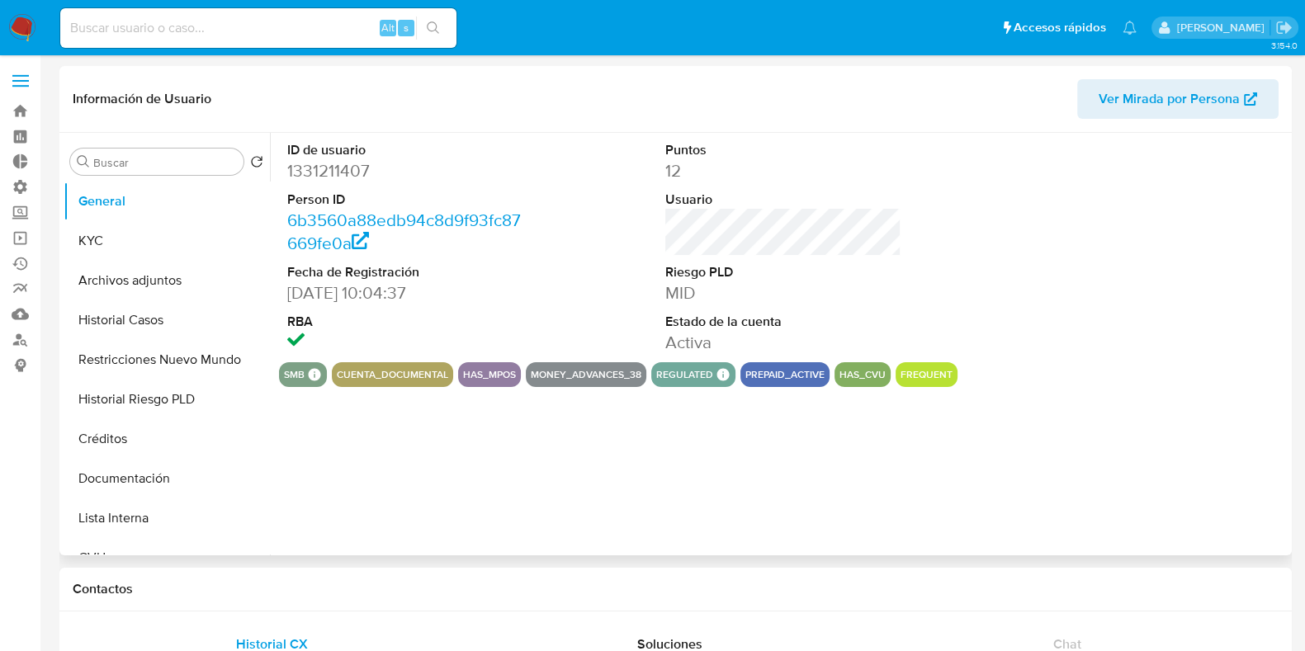
select select "10"
click at [129, 237] on button "KYC" at bounding box center [160, 241] width 193 height 40
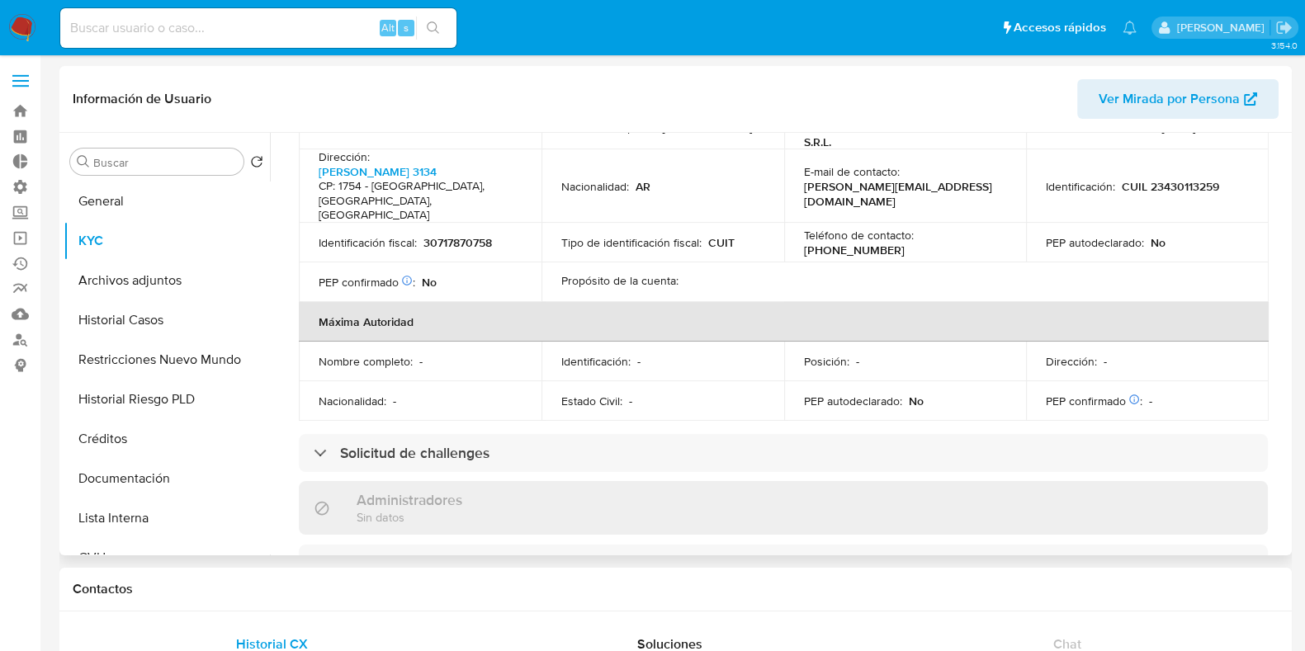
scroll to position [722, 0]
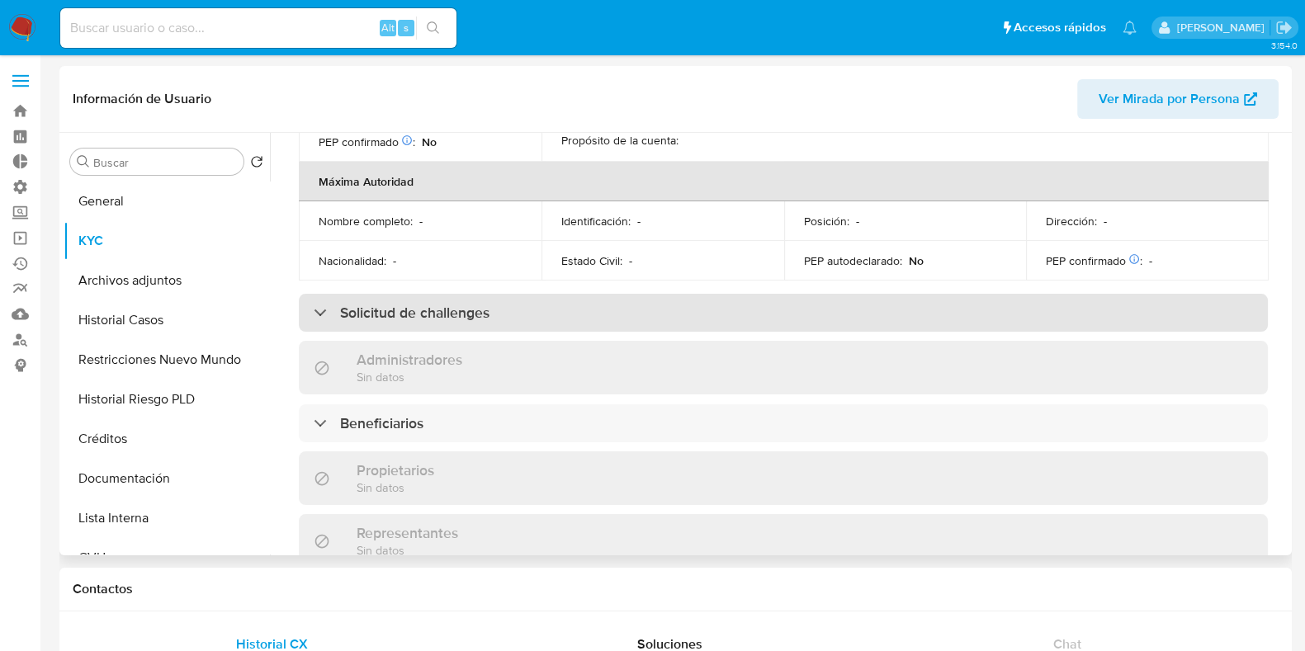
click at [415, 304] on h3 "Solicitud de challenges" at bounding box center [414, 313] width 149 height 18
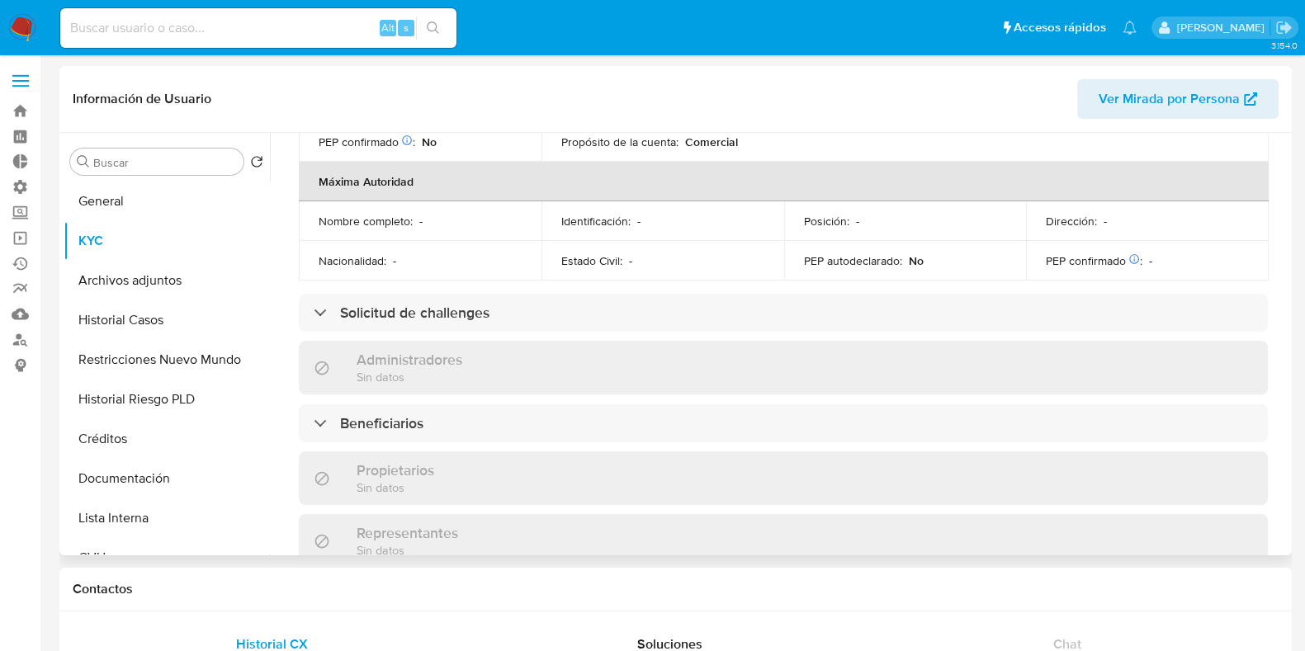
click at [373, 302] on div "Información de empresa ID de usuario : 1331211407 Nombre del comercio : NAPOLET…" at bounding box center [783, 249] width 969 height 1516
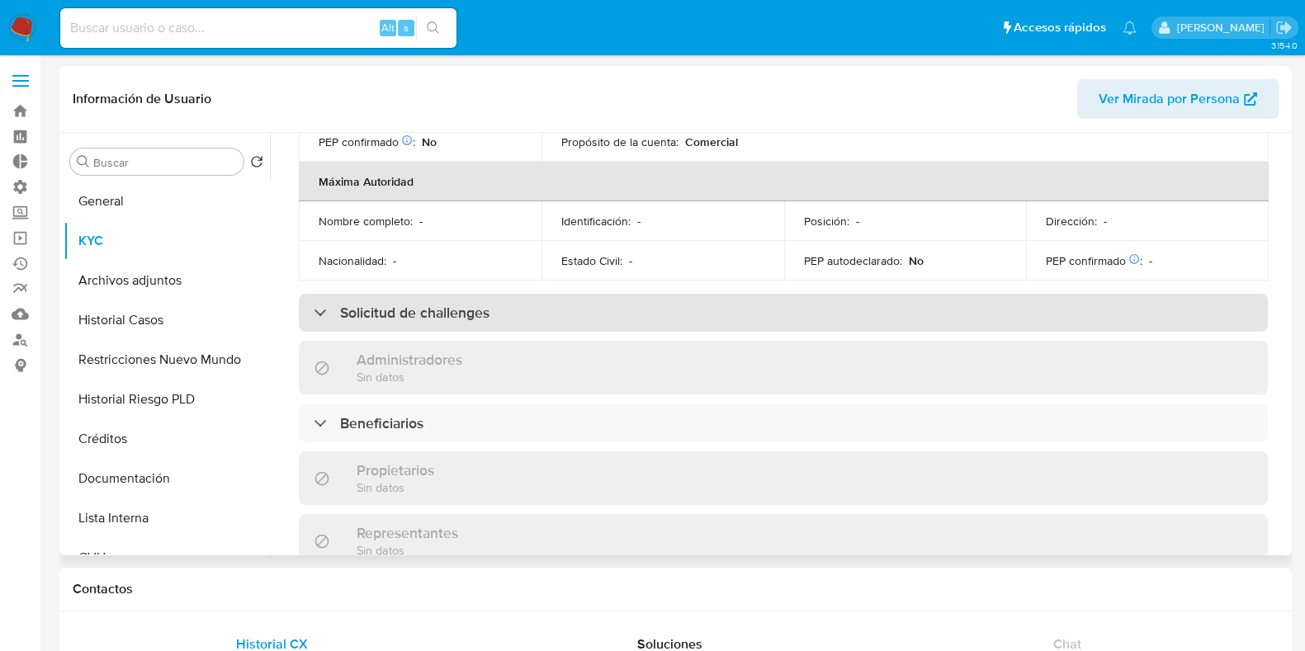
click at [373, 294] on div "Solicitud de challenges" at bounding box center [783, 313] width 969 height 38
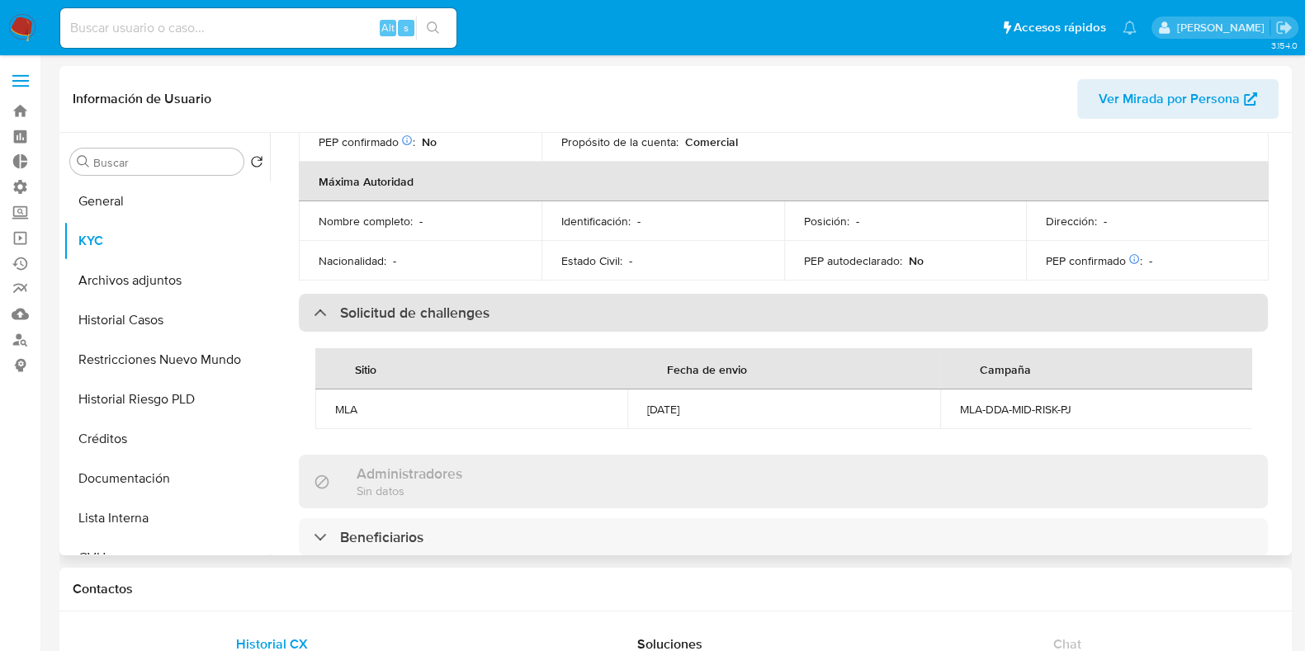
click at [393, 304] on h3 "Solicitud de challenges" at bounding box center [414, 313] width 149 height 18
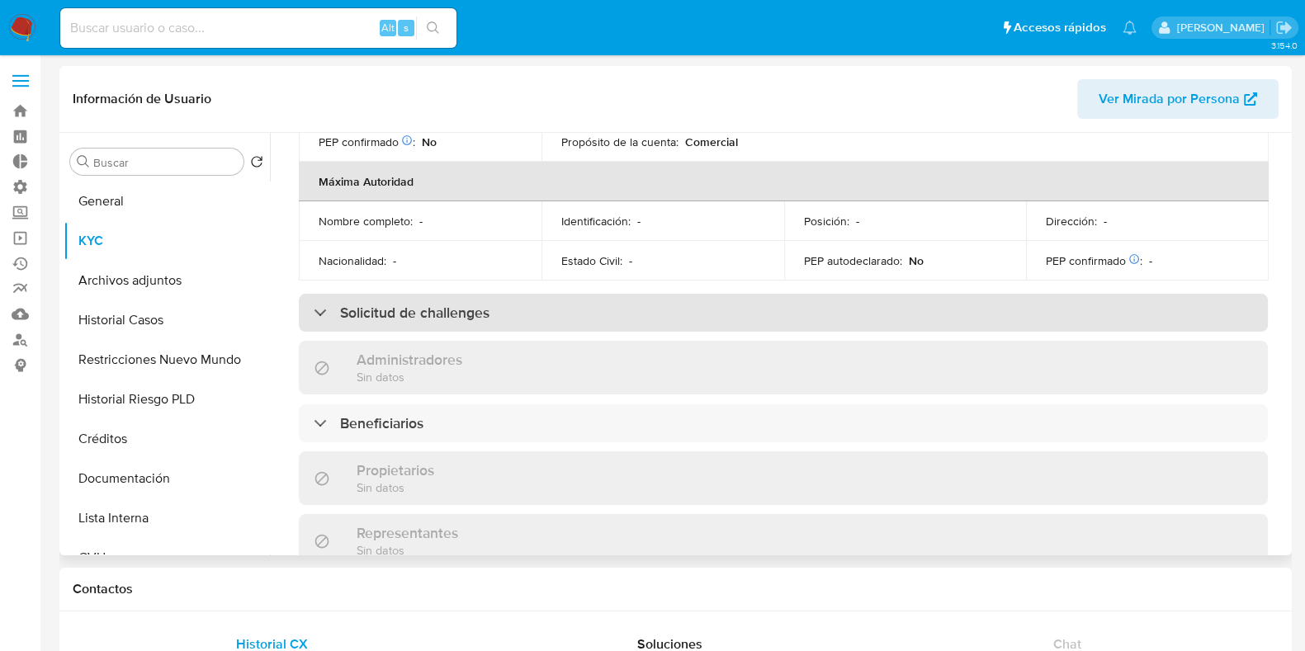
click at [322, 294] on div "Solicitud de challenges" at bounding box center [783, 313] width 969 height 38
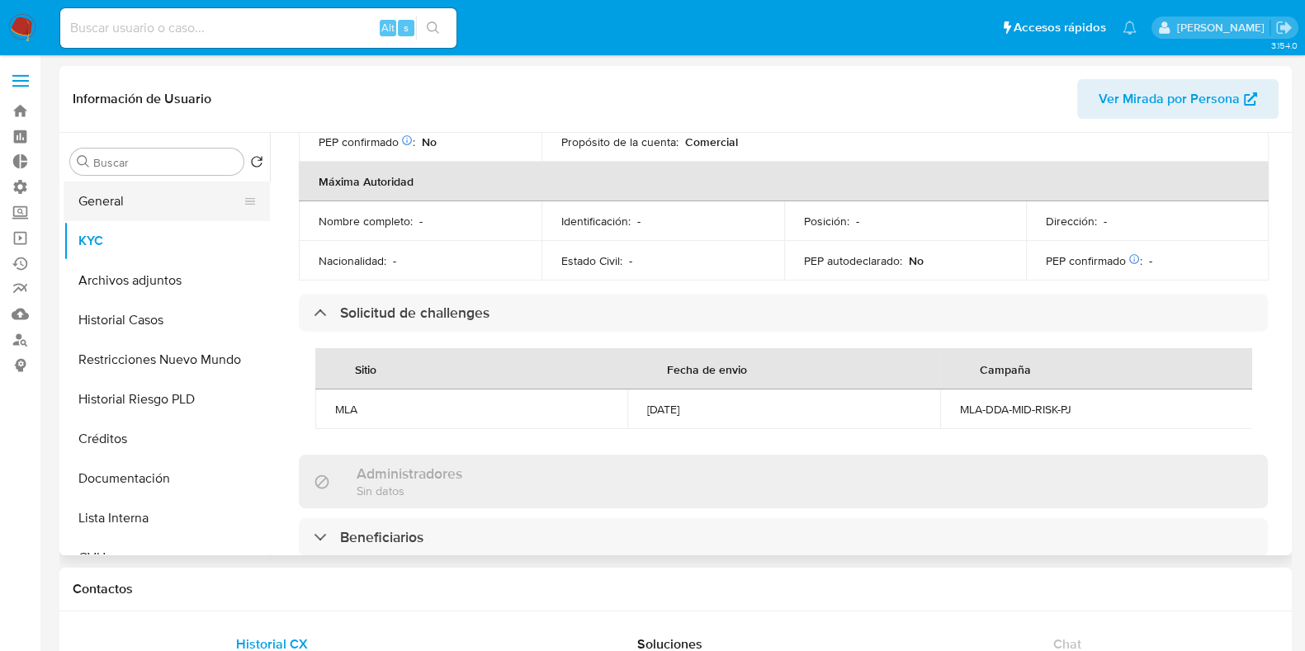
click at [173, 201] on button "General" at bounding box center [160, 202] width 193 height 40
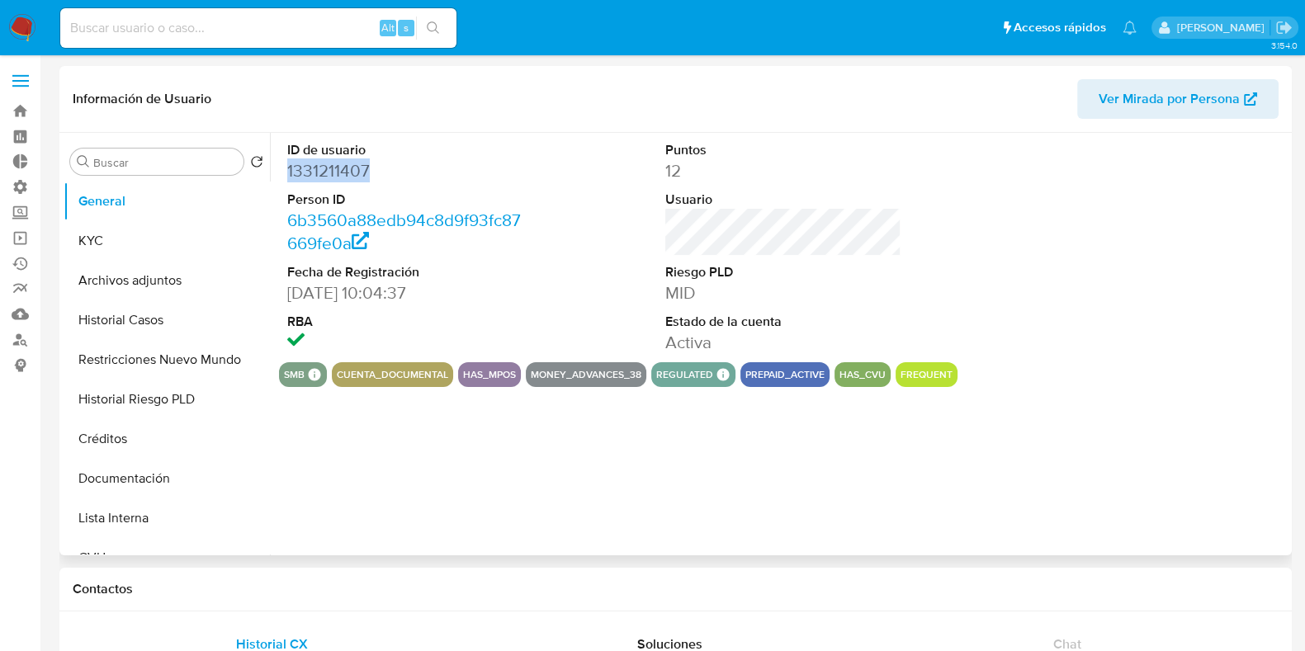
drag, startPoint x: 343, startPoint y: 168, endPoint x: 280, endPoint y: 169, distance: 62.8
click at [280, 169] on div "ID de usuario 1331211407 Person ID 6b3560a88edb94c8d9f93fc87669fe0a Fecha de Re…" at bounding box center [405, 248] width 253 height 230
copy dd "1331211407"
click at [124, 250] on button "KYC" at bounding box center [160, 241] width 193 height 40
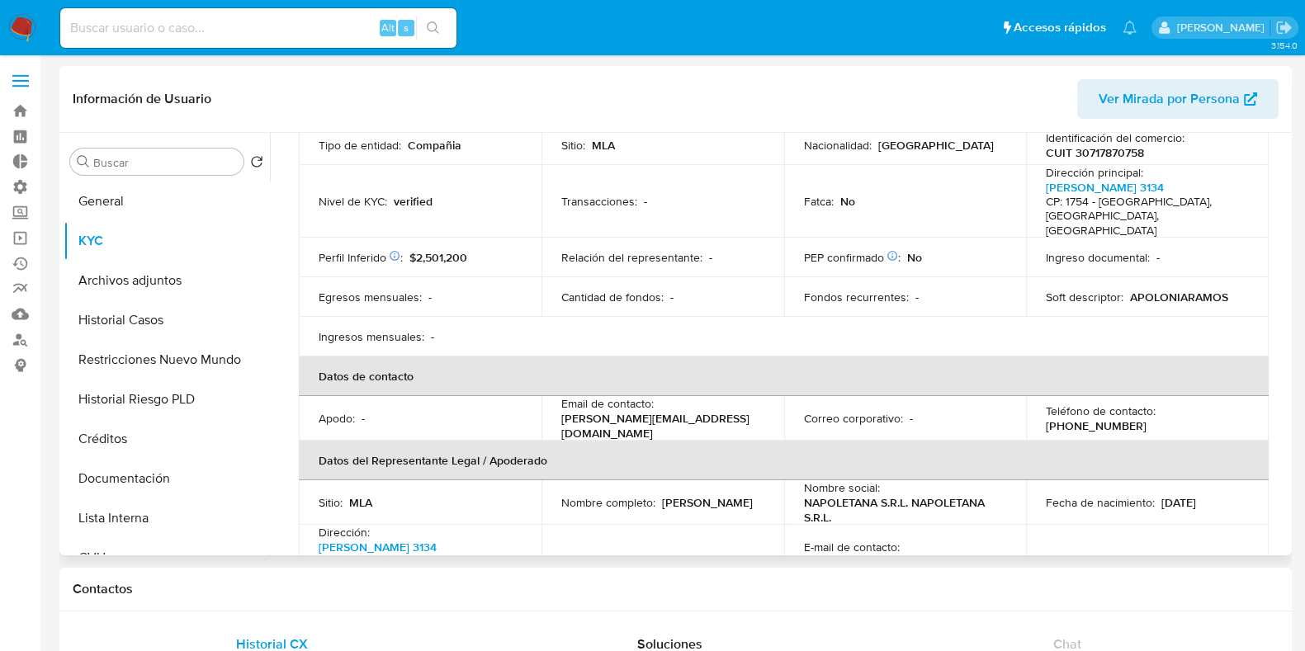
scroll to position [310, 0]
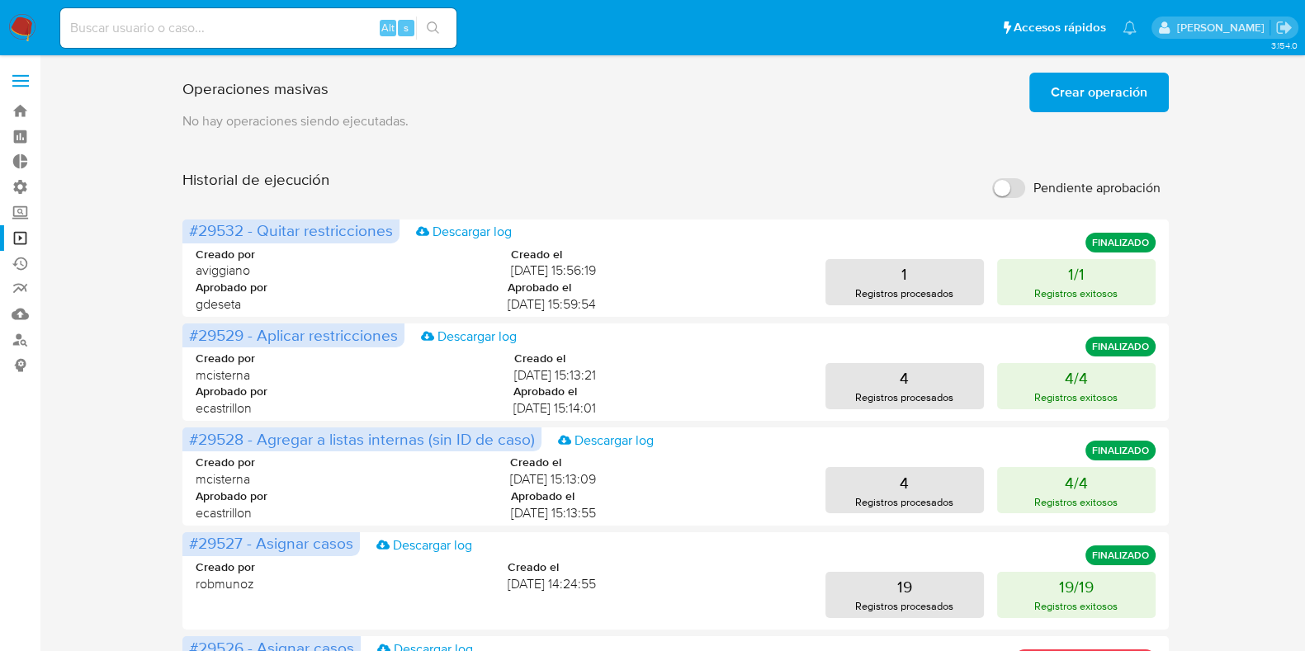
click at [1098, 88] on span "Crear operación" at bounding box center [1099, 92] width 97 height 36
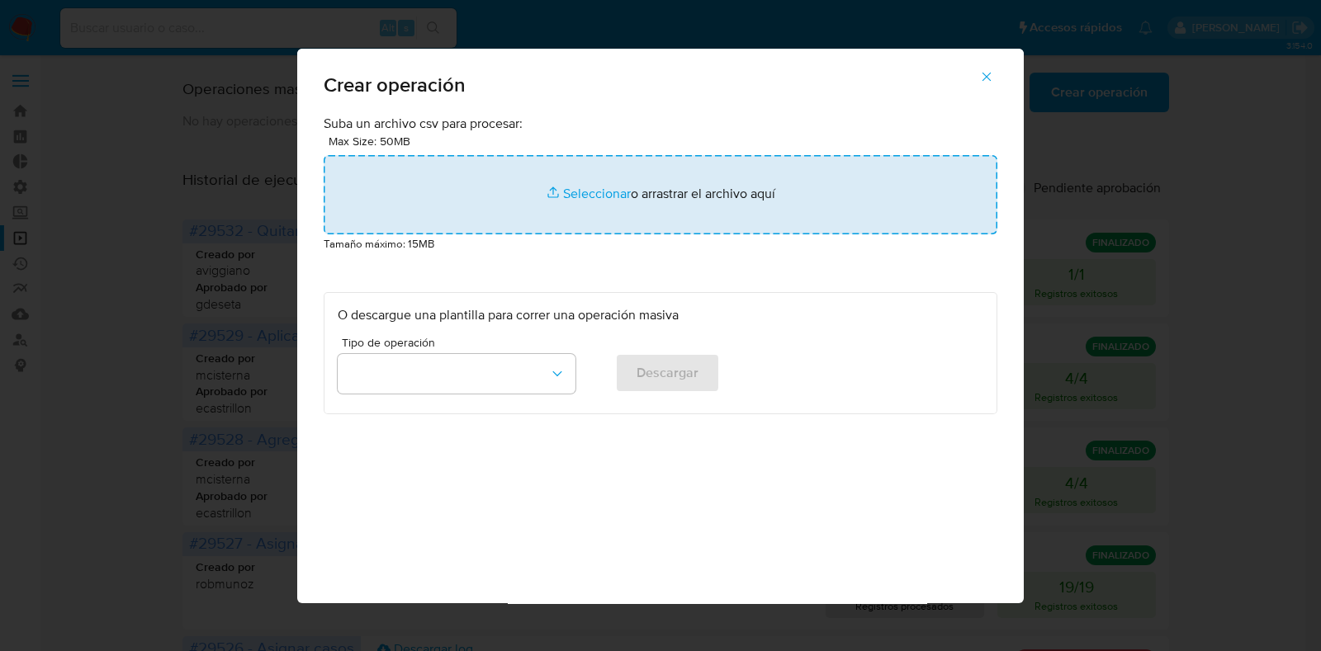
click at [520, 204] on input "file" at bounding box center [661, 194] width 674 height 79
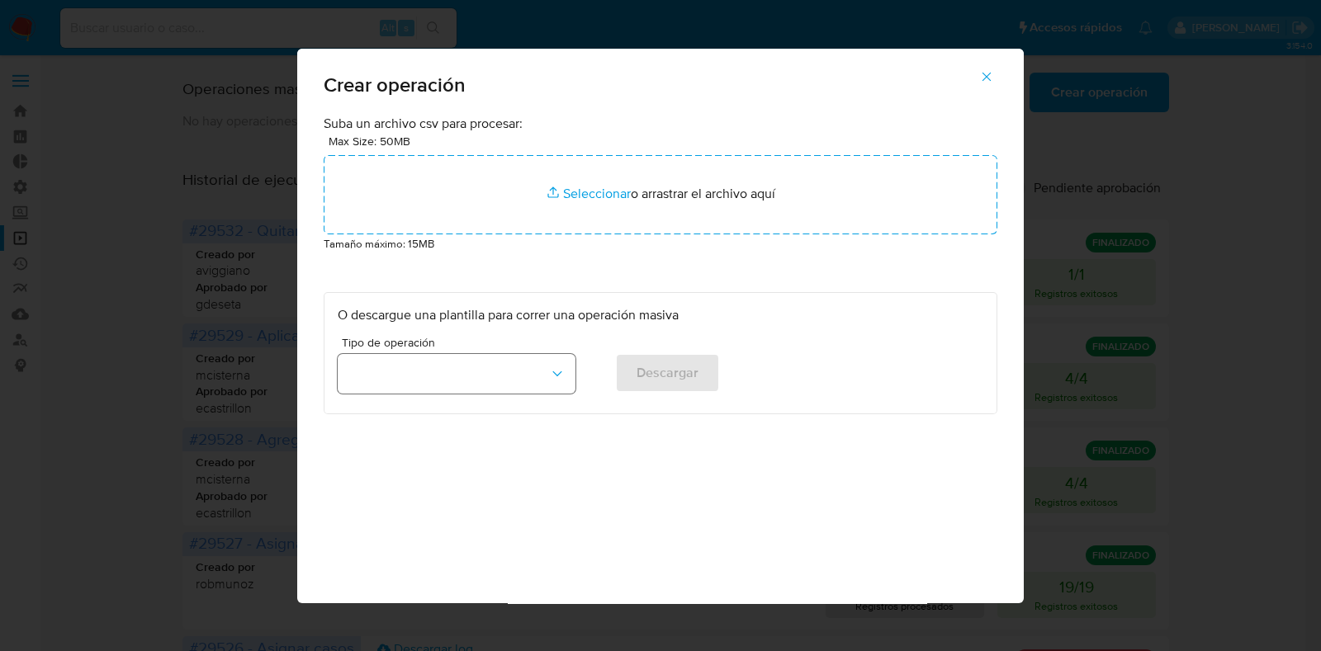
click at [450, 366] on button "button" at bounding box center [457, 374] width 238 height 40
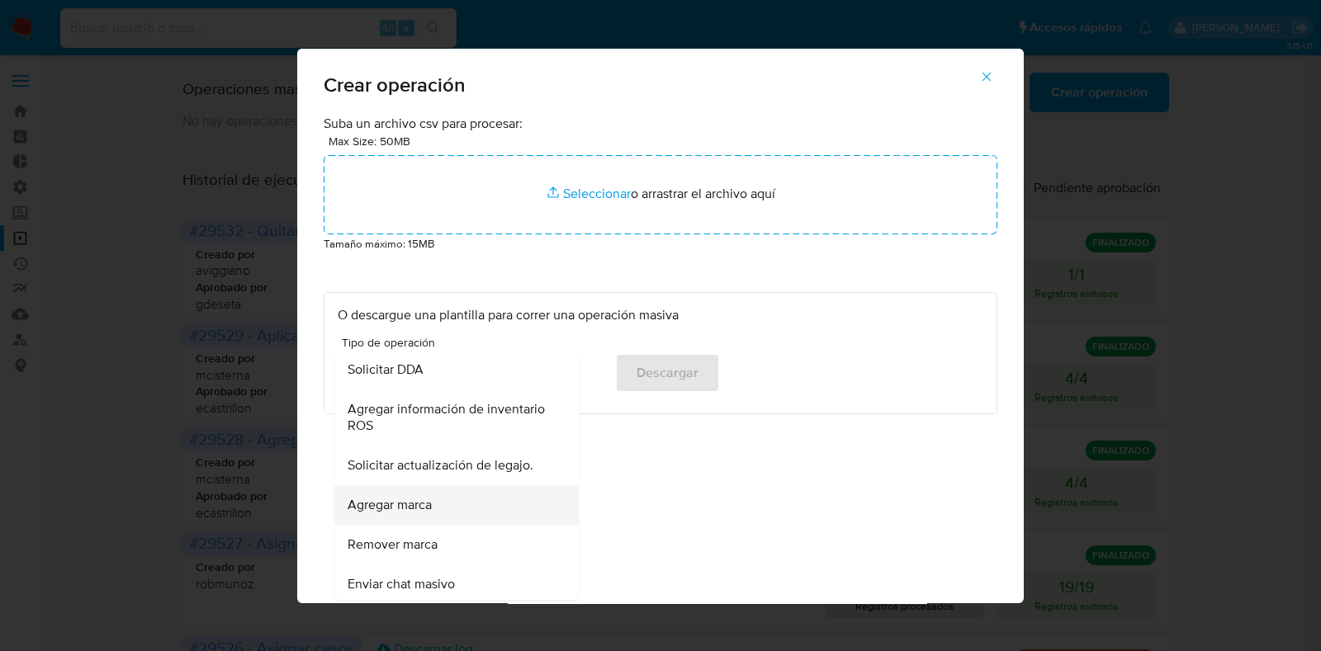
scroll to position [722, 0]
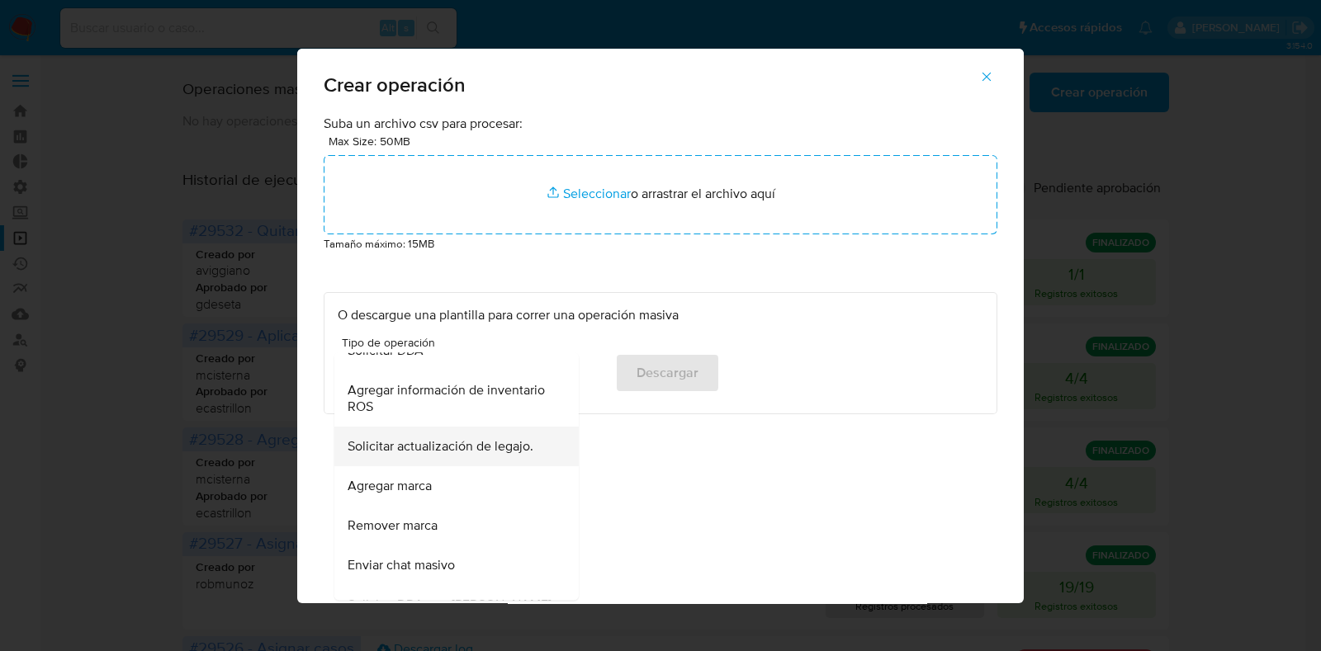
click at [504, 439] on span "Solicitar actualización de legajo." at bounding box center [441, 447] width 186 height 17
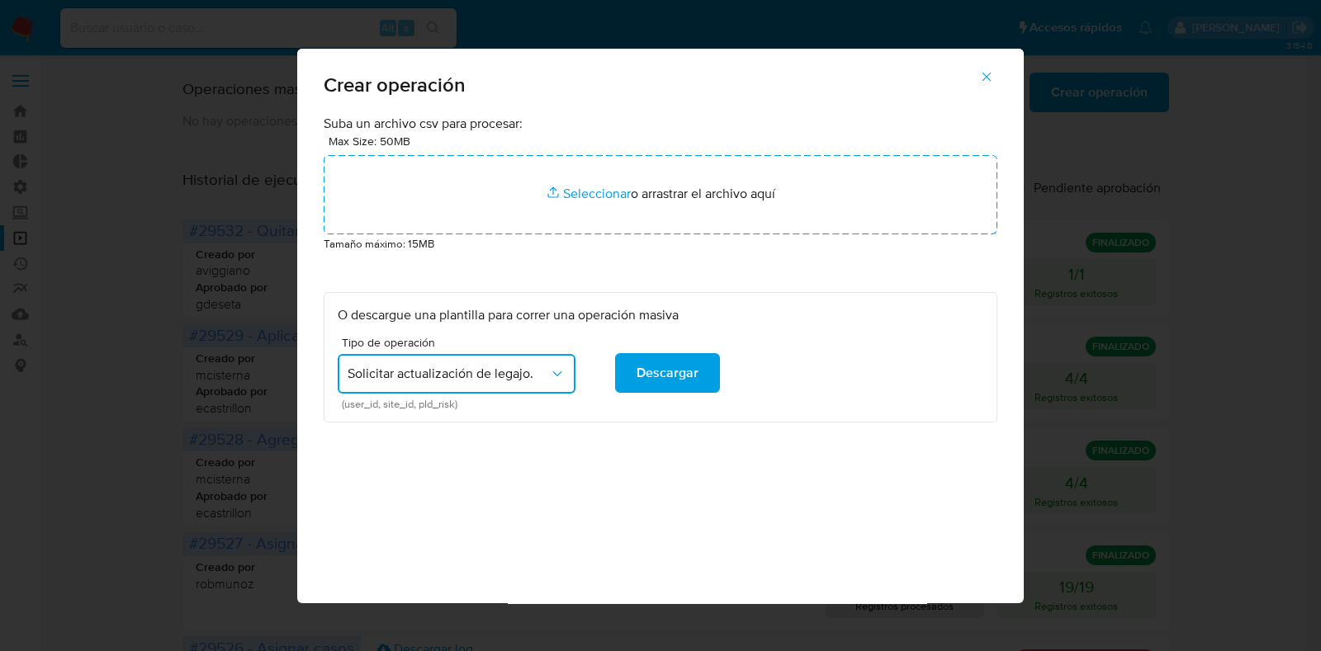
drag, startPoint x: 654, startPoint y: 376, endPoint x: 570, endPoint y: 391, distance: 85.5
click at [653, 377] on span "Descargar" at bounding box center [668, 373] width 62 height 36
